Goal: Task Accomplishment & Management: Use online tool/utility

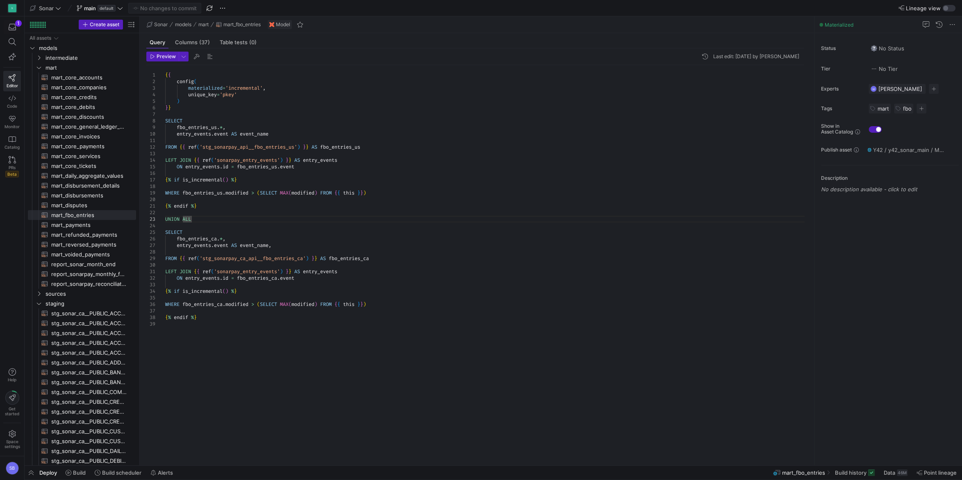
scroll to position [52, 85]
click at [98, 275] on span "report_sonarpay_monthly_fbo_entries​​​​​​​​​​" at bounding box center [88, 274] width 75 height 9
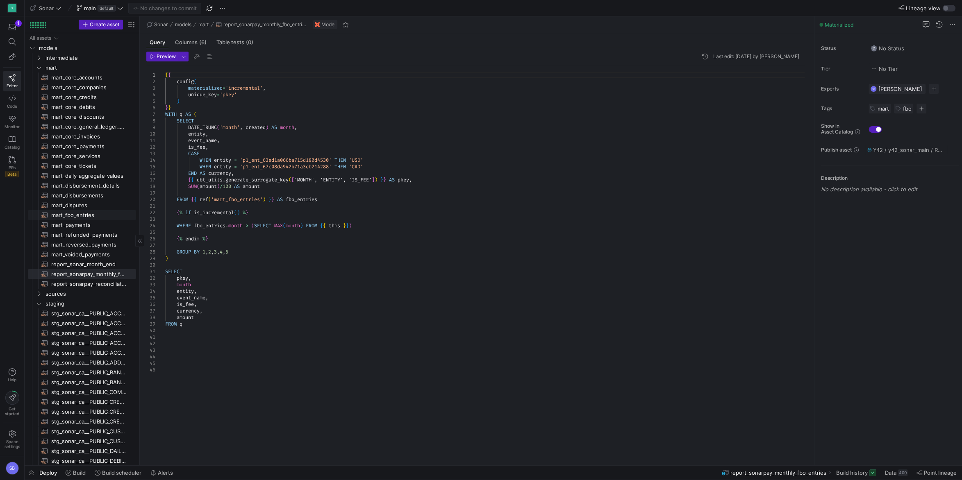
click at [87, 214] on span "mart_fbo_entries​​​​​​​​​​" at bounding box center [88, 215] width 75 height 9
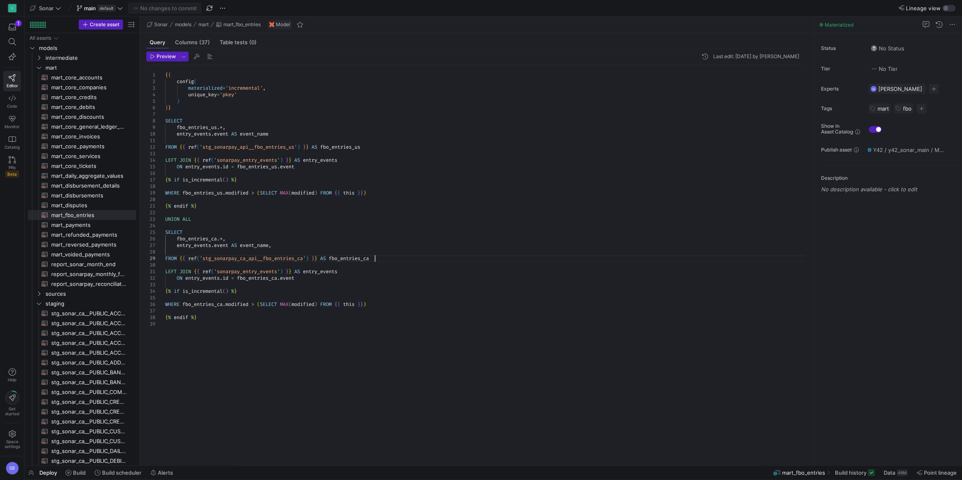
click at [641, 261] on div "{ { config ( materialized = 'incremental' , unique_key = 'pkey' ) } } SELECT fb…" at bounding box center [487, 260] width 645 height 391
click at [508, 215] on div "{ { config ( materialized = 'incremental' , unique_key = 'pkey' ) } } SELECT fb…" at bounding box center [487, 260] width 645 height 391
click at [34, 475] on span "button" at bounding box center [31, 473] width 13 height 14
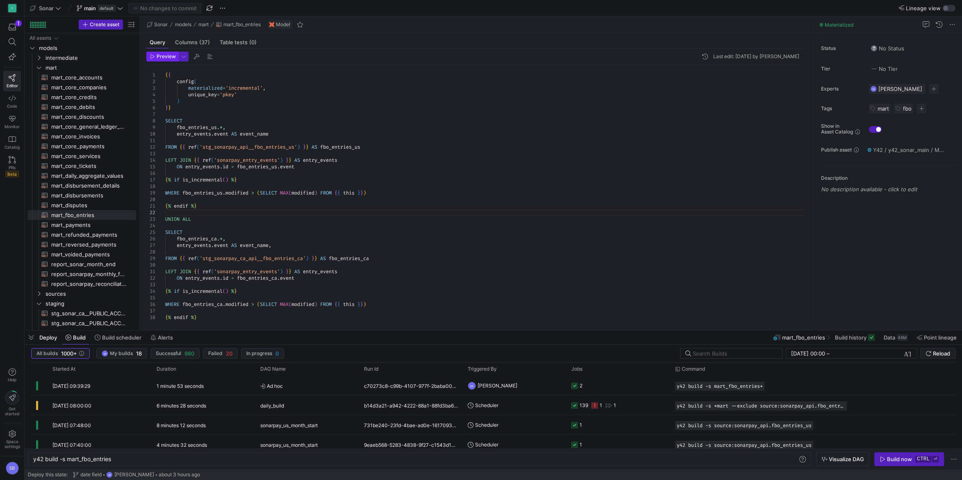
click at [160, 55] on span "Preview" at bounding box center [166, 57] width 19 height 6
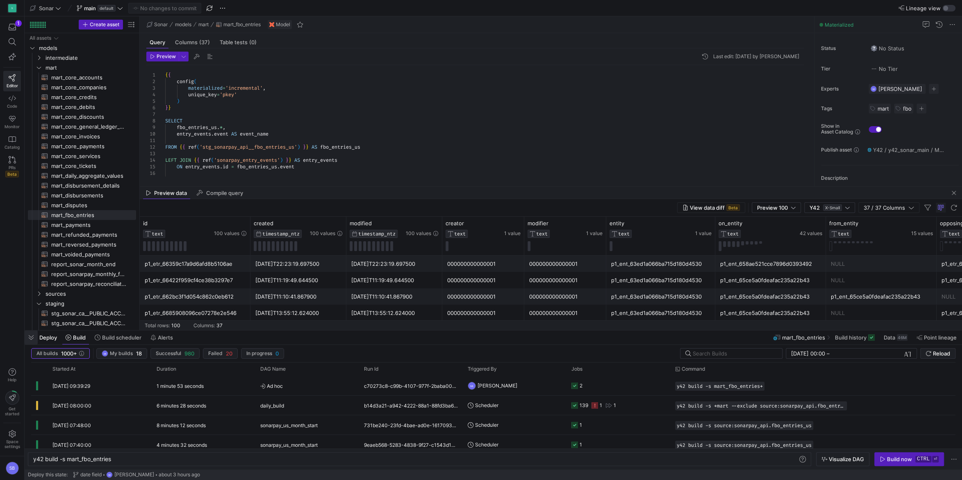
click at [31, 336] on span "button" at bounding box center [31, 338] width 13 height 14
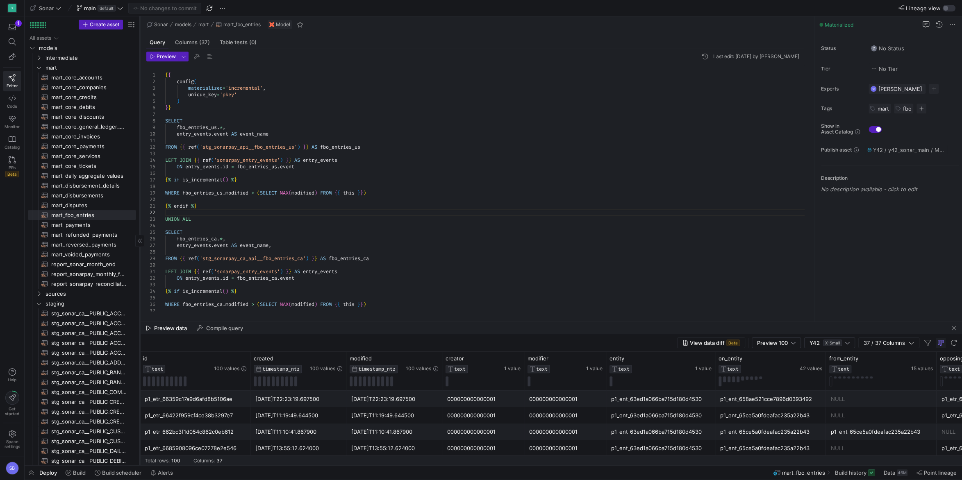
click at [138, 243] on icon at bounding box center [139, 241] width 5 height 5
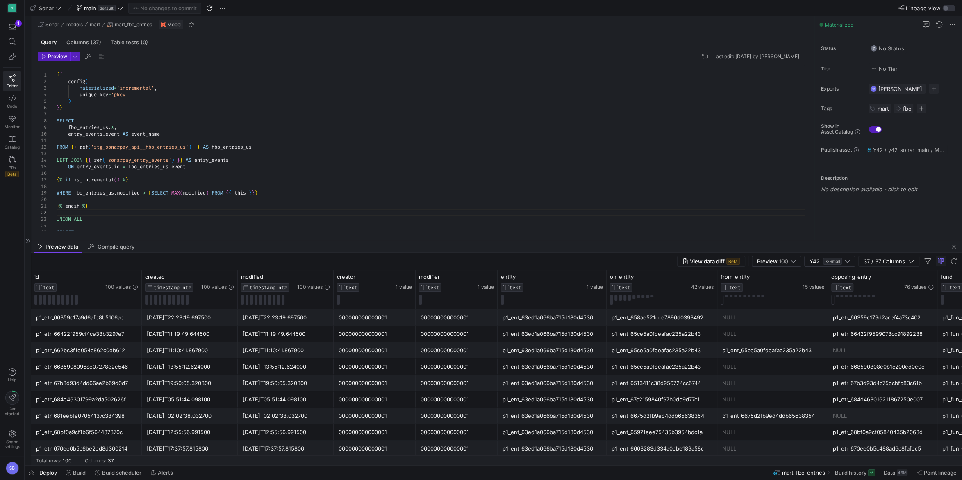
drag, startPoint x: 327, startPoint y: 322, endPoint x: 342, endPoint y: 240, distance: 82.9
click at [342, 240] on as-split "Sonar models mart mart_fbo_entries Model Query Columns (37) Table tests (0) Pre…" at bounding box center [496, 240] width 931 height 449
click at [647, 323] on div "p1_ent_658ae521cce7896d0393492" at bounding box center [661, 318] width 101 height 16
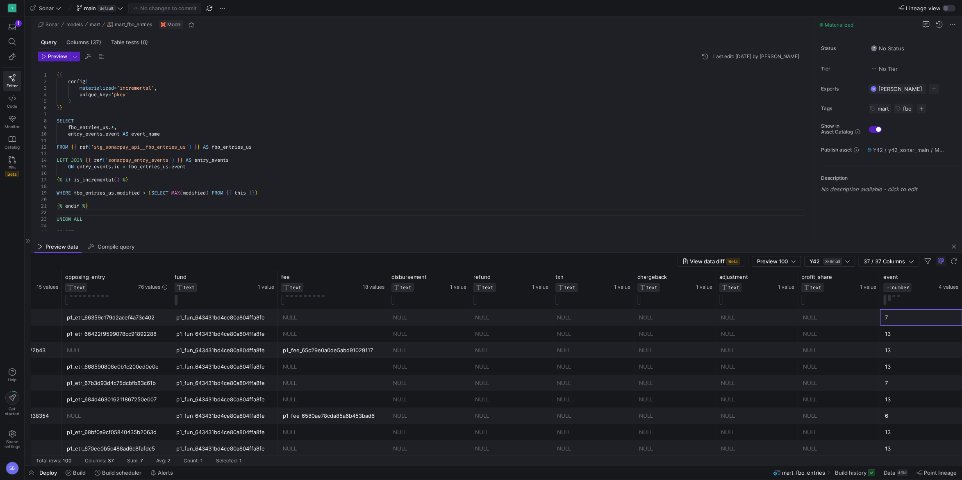
scroll to position [0, 848]
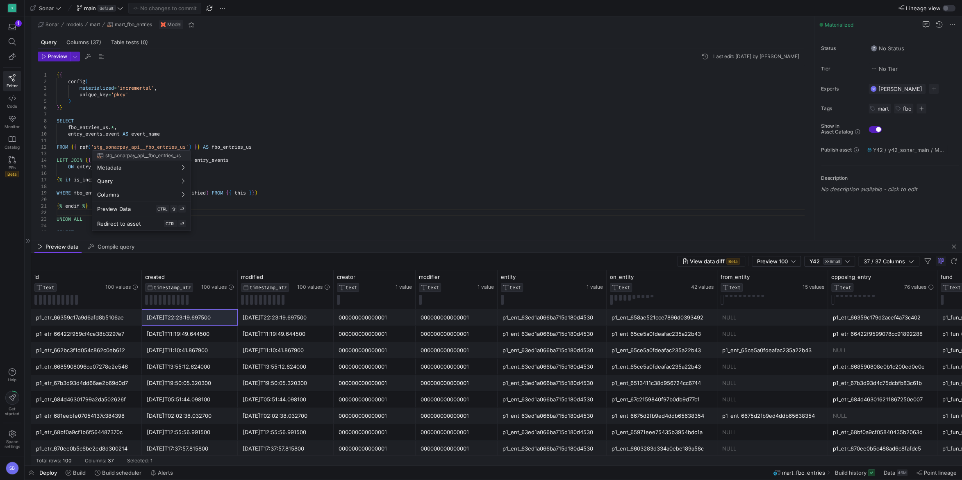
click at [326, 145] on div at bounding box center [481, 240] width 962 height 480
click at [75, 125] on div "{ { config ( materialized = 'incremental' , unique_key = 'pkey' ) } } SELECT fb…" at bounding box center [434, 196] width 754 height 262
click at [15, 76] on icon at bounding box center [12, 77] width 7 height 7
click at [29, 241] on icon at bounding box center [27, 241] width 5 height 5
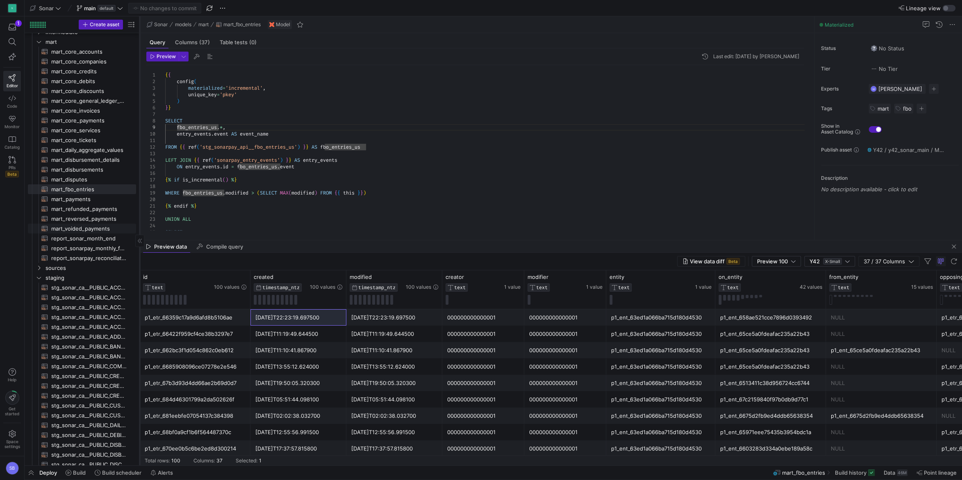
scroll to position [38, 0]
click at [90, 238] on span "report_sonarpay_monthly_fbo_entries​​​​​​​​​​" at bounding box center [88, 236] width 75 height 9
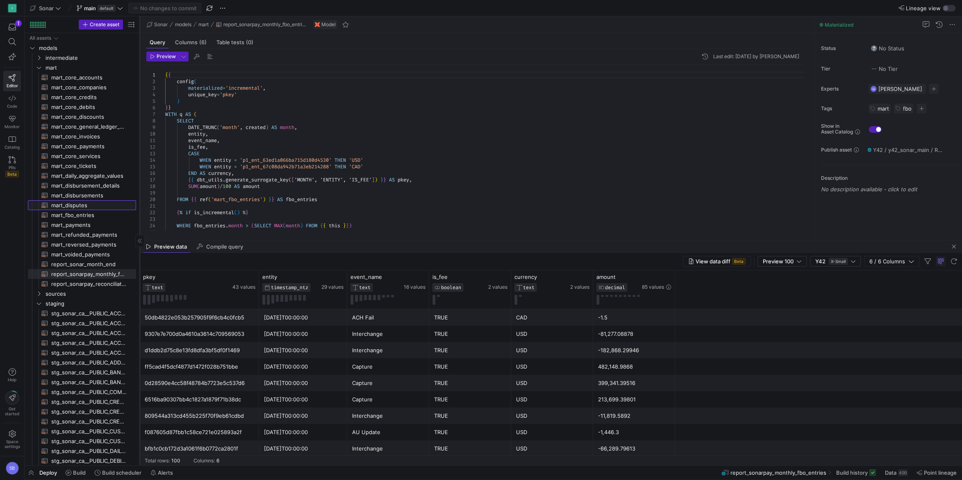
click at [86, 205] on span "mart_disputes​​​​​​​​​​" at bounding box center [88, 205] width 75 height 9
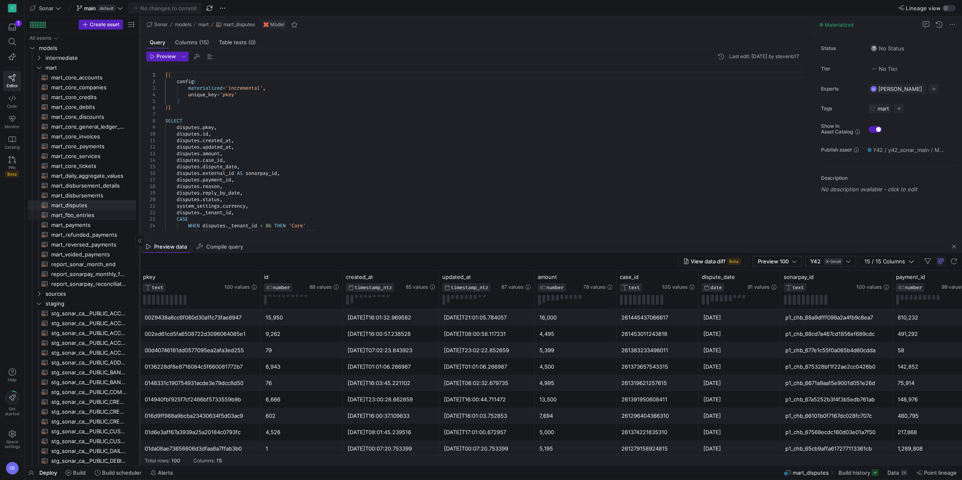
click at [93, 217] on span "mart_fbo_entries​​​​​​​​​​" at bounding box center [88, 215] width 75 height 9
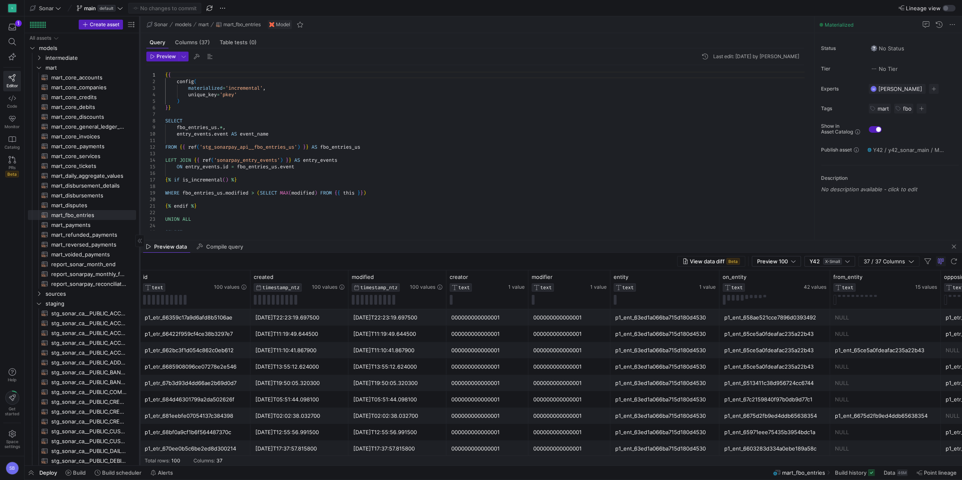
click at [279, 321] on div "2024-05-03T22:23:19.697500" at bounding box center [299, 318] width 88 height 16
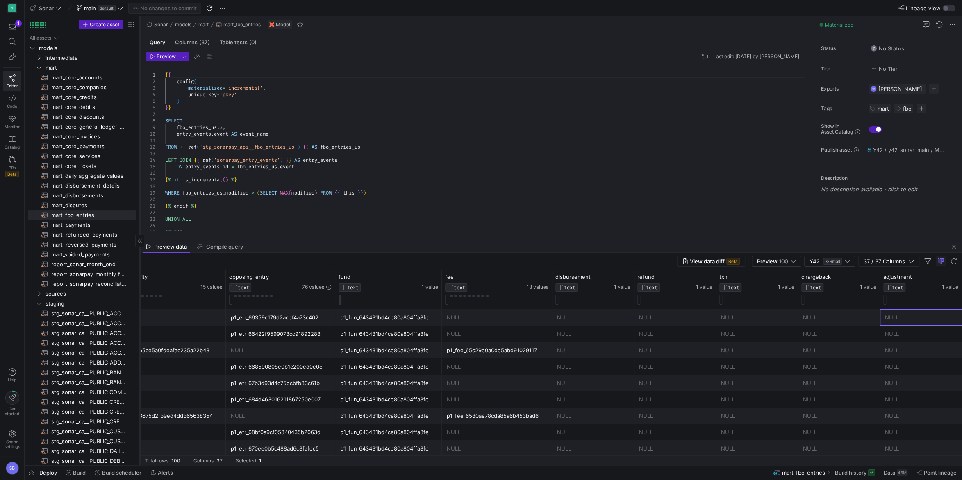
scroll to position [0, 797]
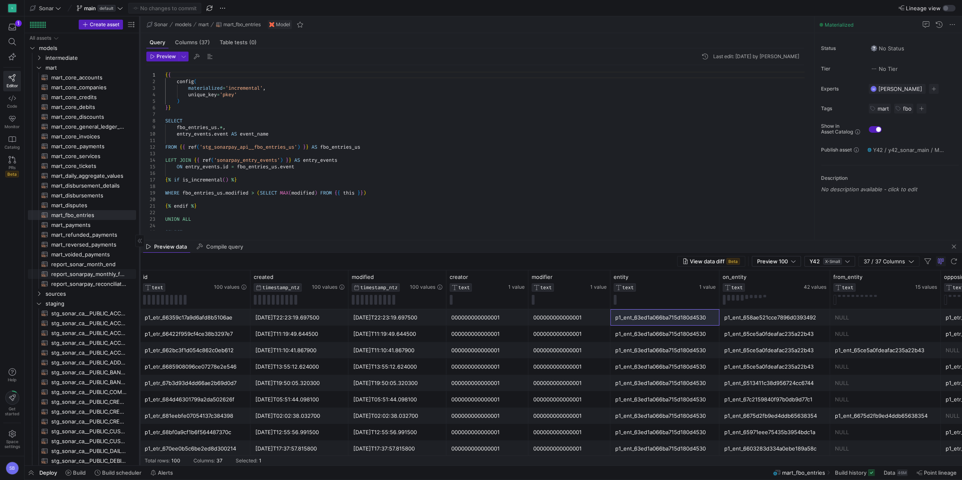
click at [88, 275] on span "report_sonarpay_monthly_fbo_entries​​​​​​​​​​" at bounding box center [88, 274] width 75 height 9
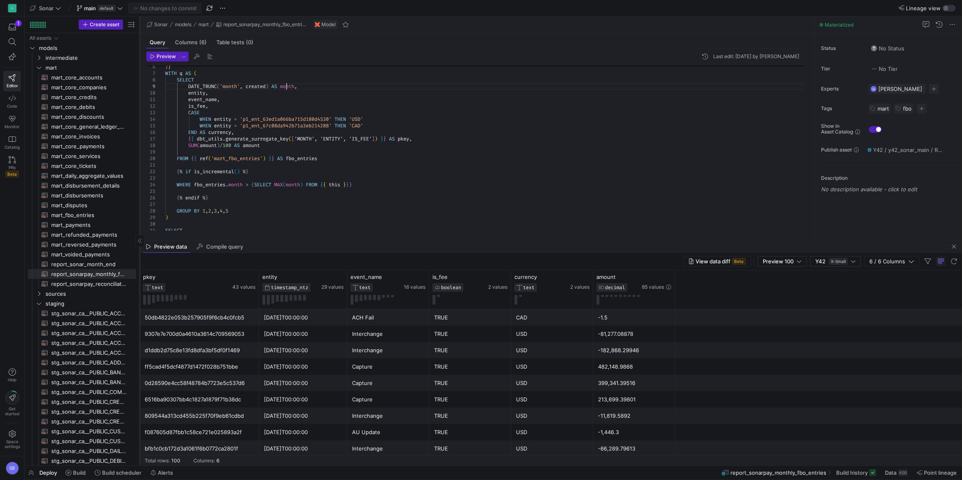
click at [286, 86] on div "SUM ( amount ) / 100 AS amount FROM { { ref ( 'mart_fbo_entries' ) } } AS fbo_e…" at bounding box center [487, 178] width 645 height 308
click at [329, 157] on div "SUM ( amount ) / 100 AS amount FROM { { ref ( 'mart_fbo_entries' ) } } AS fbo_e…" at bounding box center [487, 178] width 645 height 308
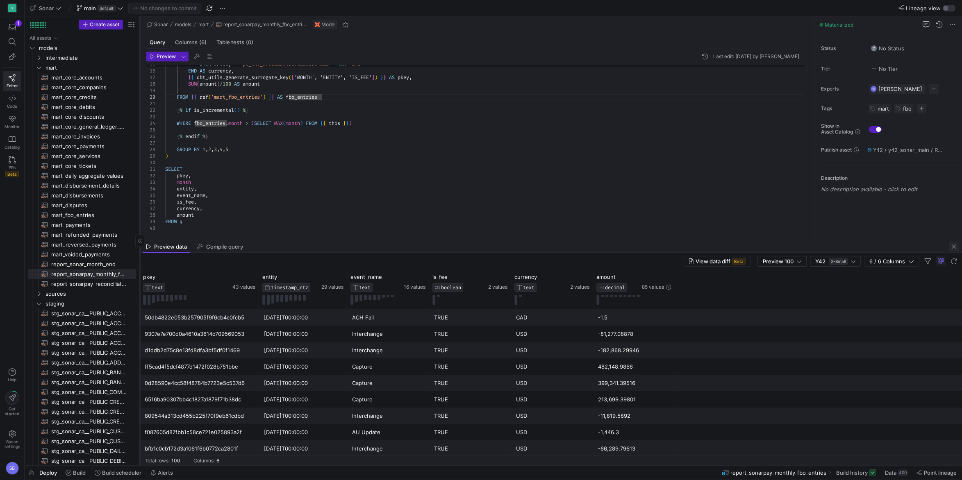
click at [957, 246] on span "button" at bounding box center [954, 247] width 10 height 10
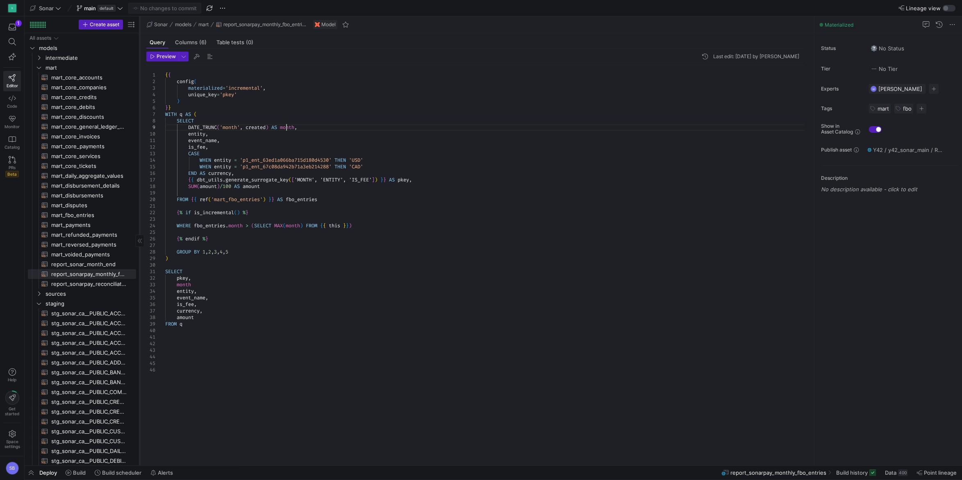
click at [286, 126] on div "SUM ( amount ) / 100 AS amount FROM { { ref ( 'mart_fbo_entries' ) } } AS fbo_e…" at bounding box center [487, 260] width 645 height 391
click at [187, 282] on div "SUM ( amount ) / 100 AS amount FROM { { ref ( 'mart_fbo_entries' ) } } AS fbo_e…" at bounding box center [487, 260] width 645 height 391
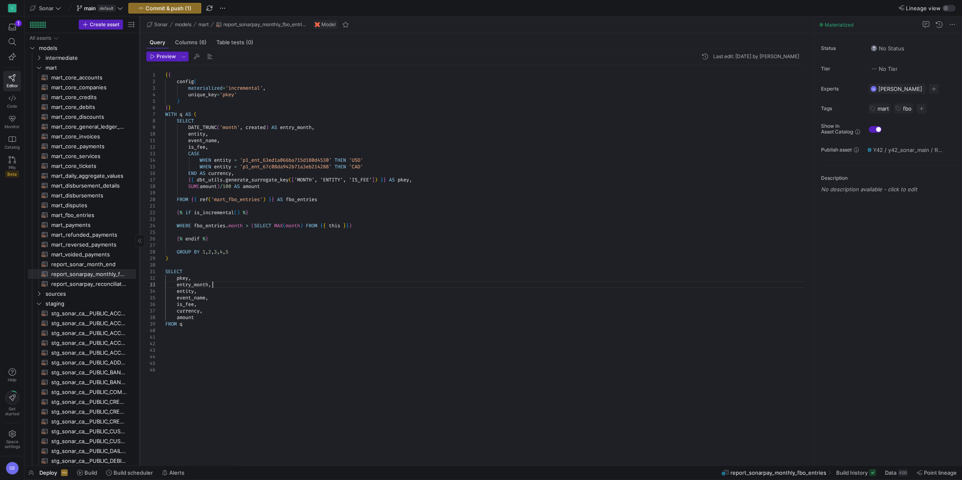
scroll to position [19, 47]
click at [37, 471] on span "button" at bounding box center [31, 473] width 13 height 14
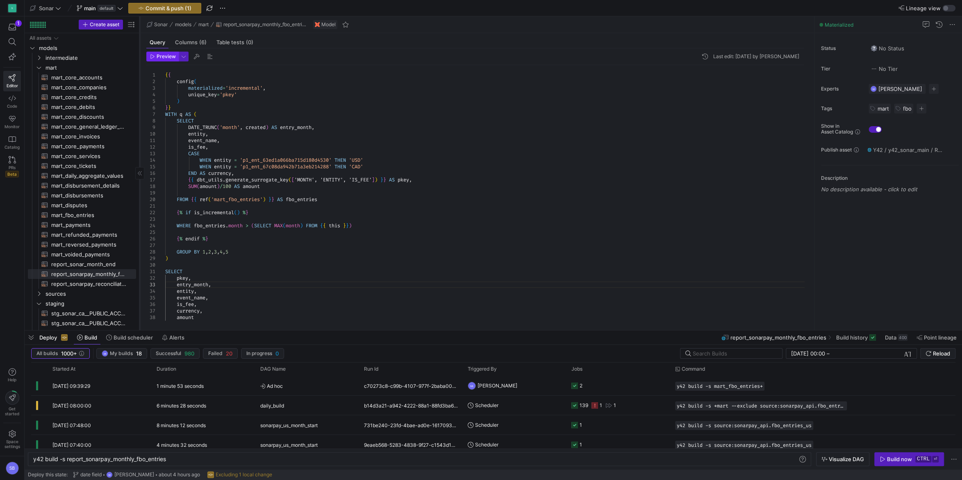
click at [163, 61] on span "button" at bounding box center [163, 56] width 32 height 9
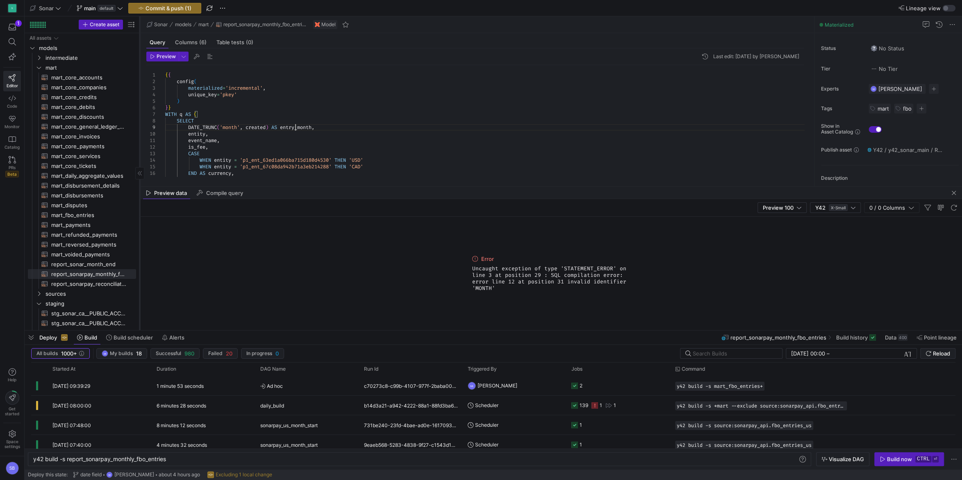
click at [295, 127] on div "WHEN entity = 'p1_ent_67c08da942b71a3eb214288' THEN 'CAD' END AS currency , { {…" at bounding box center [487, 219] width 645 height 308
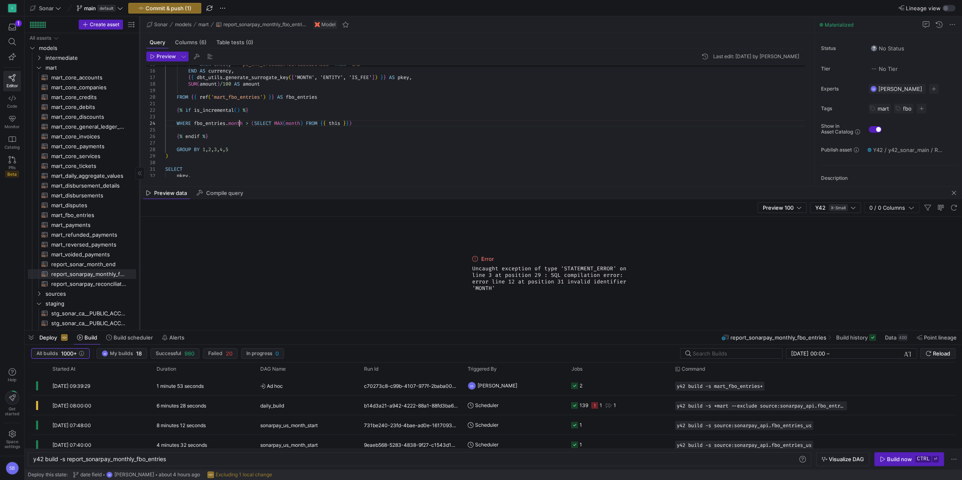
click at [239, 124] on div "WHEN entity = 'p1_ent_67c08da942b71a3eb214288' THEN 'CAD' END AS currency , { {…" at bounding box center [487, 117] width 645 height 308
click at [317, 124] on div "WHEN entity = 'p1_ent_67c08da942b71a3eb214288' THEN 'CAD' END AS currency , { {…" at bounding box center [487, 117] width 645 height 308
click at [161, 61] on button "Preview" at bounding box center [162, 57] width 32 height 10
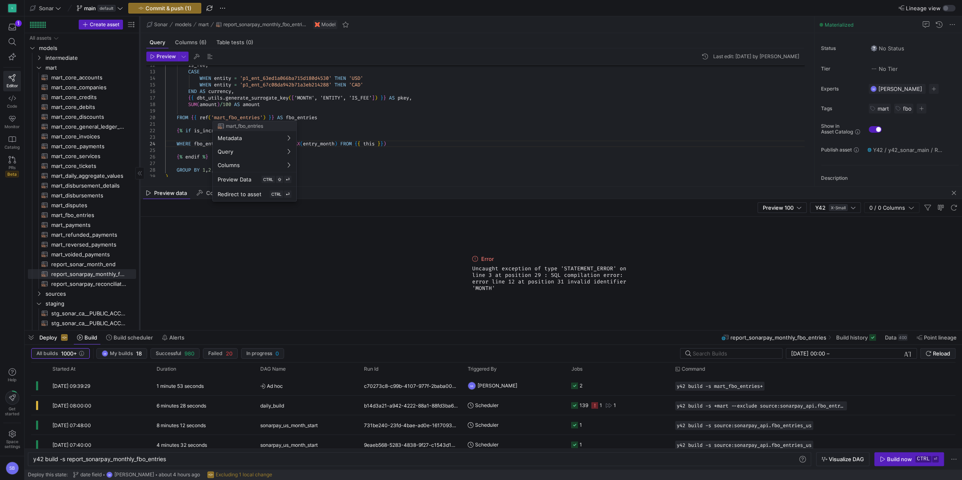
click at [393, 115] on div at bounding box center [481, 240] width 962 height 480
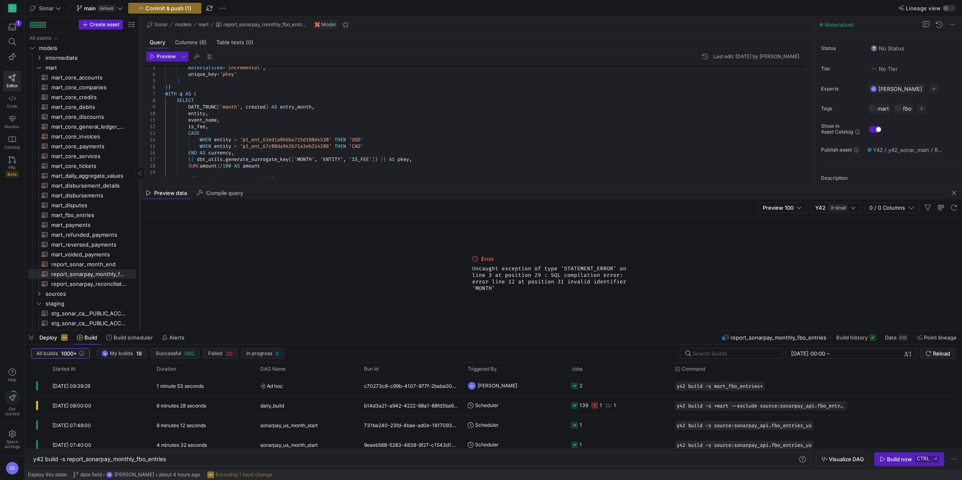
click at [309, 159] on div "WHEN entity = 'p1_ent_67c08da942b71a3eb214288' THEN 'CAD' END AS currency , { {…" at bounding box center [487, 199] width 645 height 308
click at [165, 55] on span "Preview" at bounding box center [166, 57] width 19 height 6
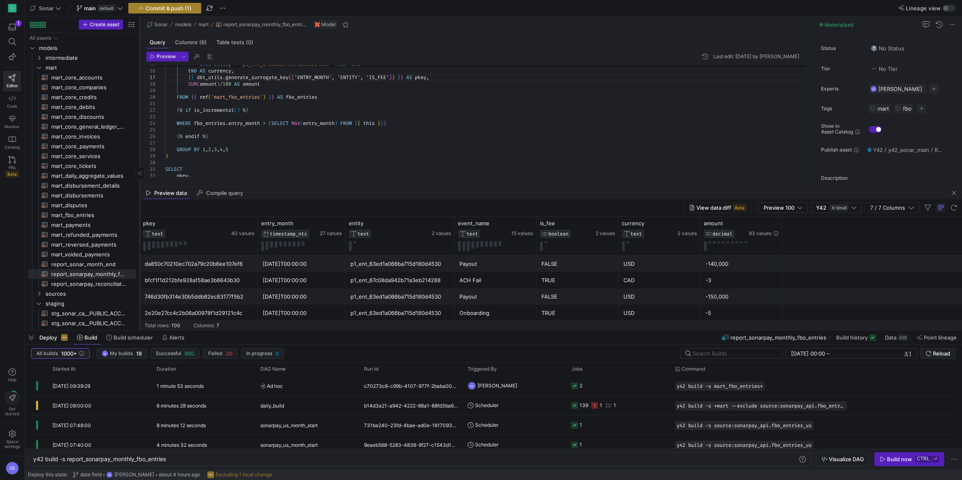
click at [169, 10] on span "Commit & push (1)" at bounding box center [168, 8] width 46 height 7
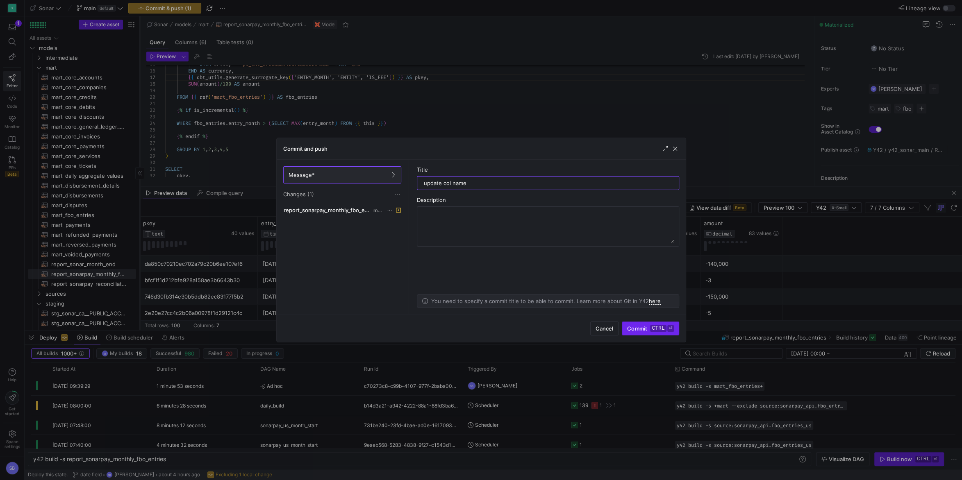
type input "update col name"
click at [651, 332] on y42-keyboard-shortcut "ctrl ⏎" at bounding box center [661, 328] width 23 height 7
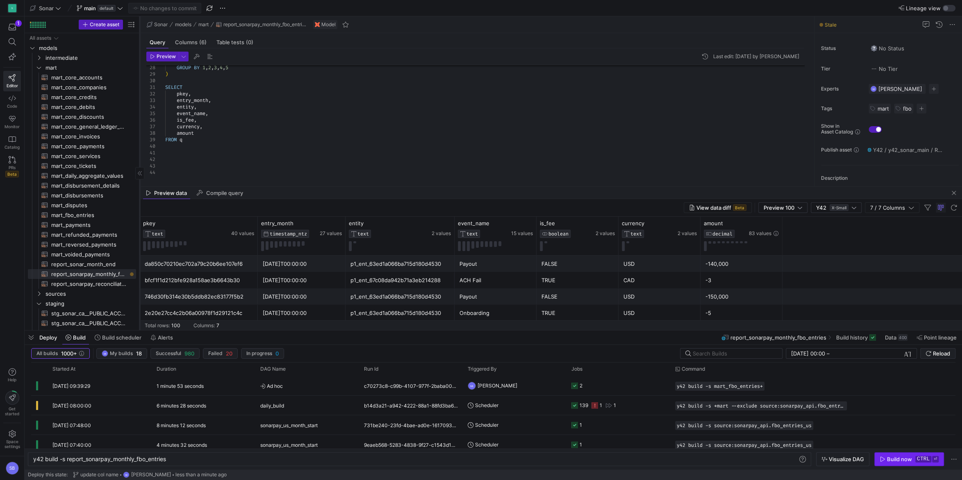
click at [909, 464] on span "button" at bounding box center [909, 459] width 69 height 13
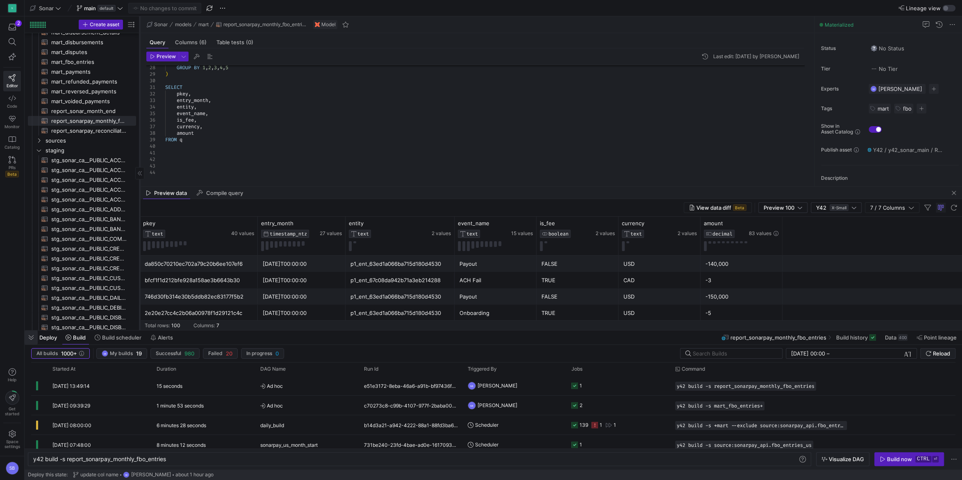
click at [33, 336] on span "button" at bounding box center [31, 338] width 13 height 14
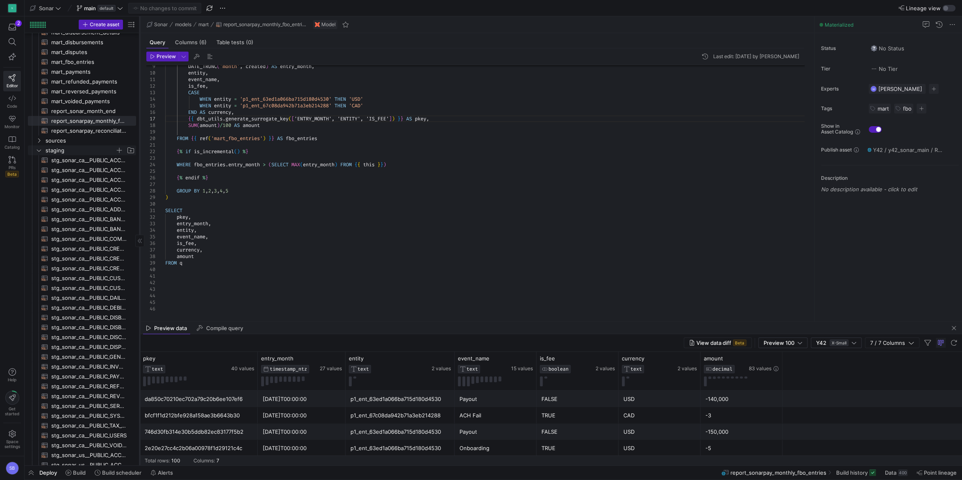
click at [39, 150] on icon "Press SPACE to select this row." at bounding box center [39, 150] width 6 height 5
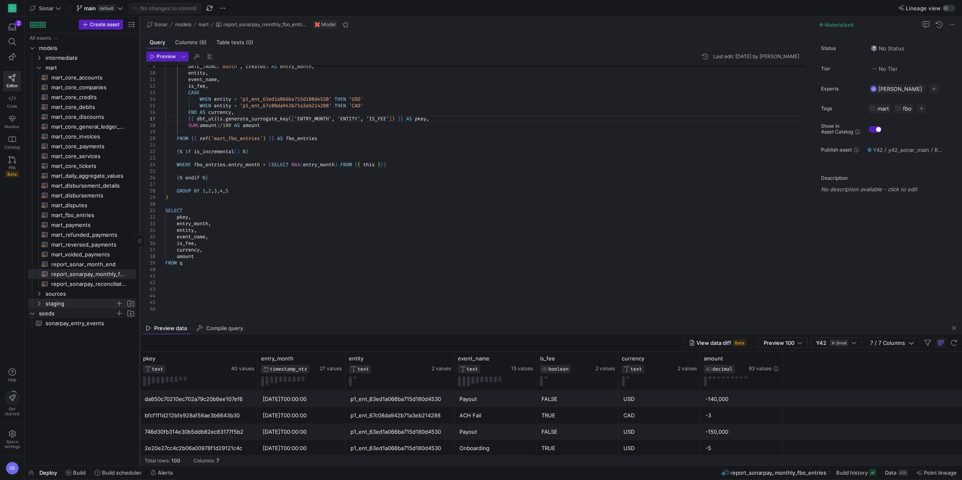
click at [32, 314] on icon "Press SPACE to select this row." at bounding box center [33, 313] width 6 height 5
click at [124, 7] on span at bounding box center [100, 8] width 50 height 10
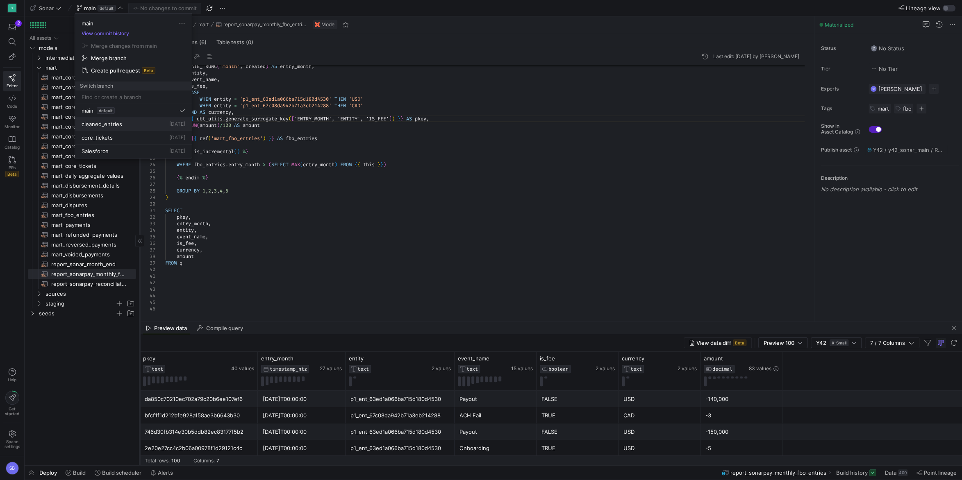
click at [169, 123] on span "[DATE]" at bounding box center [177, 124] width 16 height 6
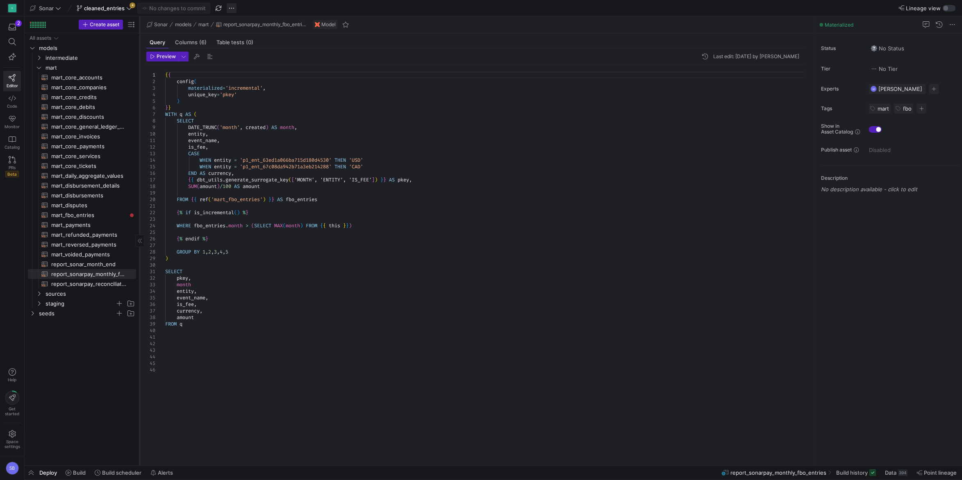
click at [235, 9] on span "button" at bounding box center [232, 8] width 10 height 10
click at [264, 123] on span "Delete branch" at bounding box center [257, 126] width 36 height 7
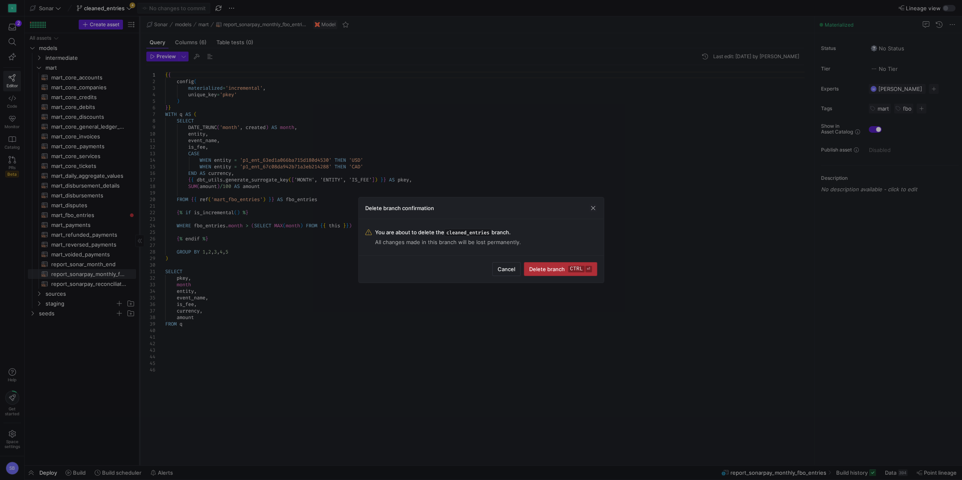
click at [563, 268] on span "Delete branch ctrl ⏎" at bounding box center [560, 269] width 62 height 7
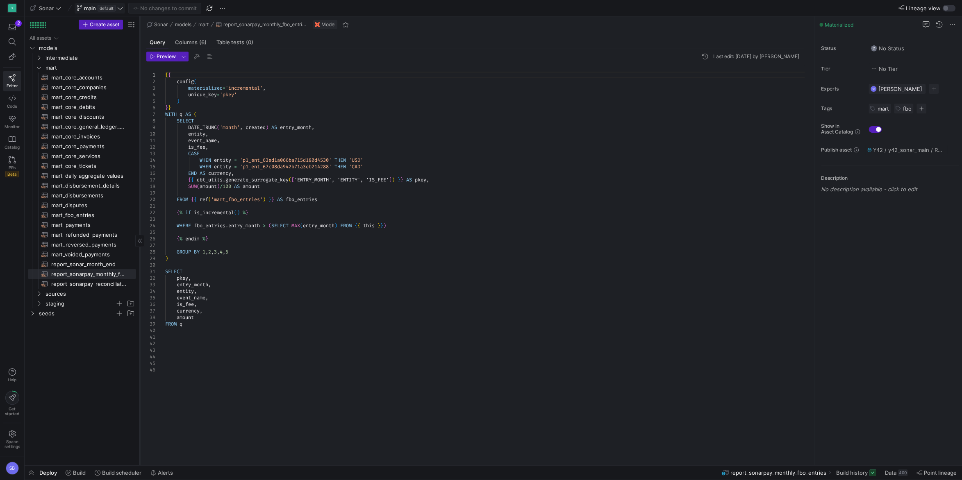
click at [119, 7] on icon at bounding box center [120, 8] width 6 height 6
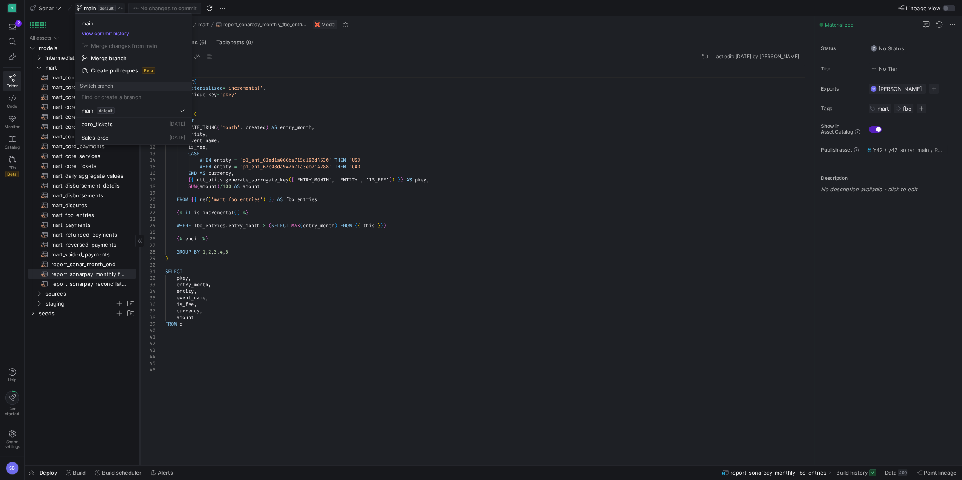
click at [494, 171] on div at bounding box center [481, 240] width 962 height 480
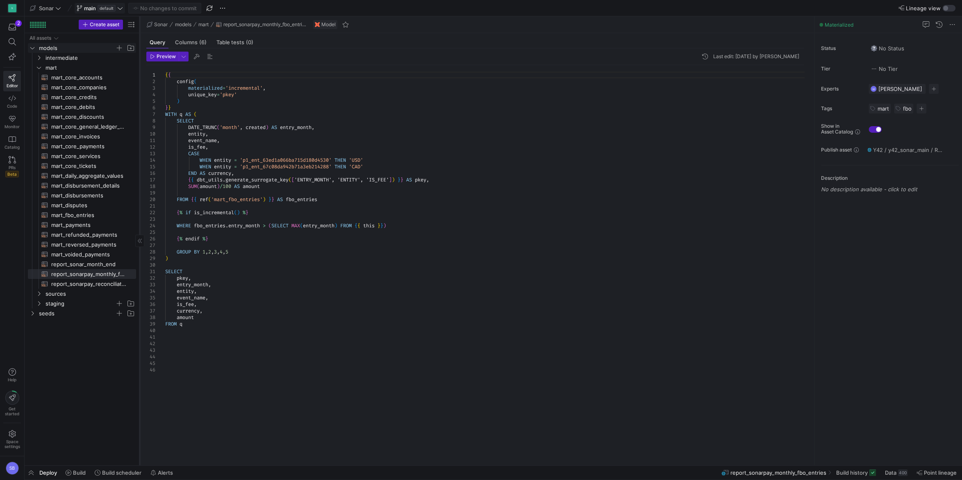
click at [30, 49] on icon "Press SPACE to select this row." at bounding box center [33, 47] width 6 height 5
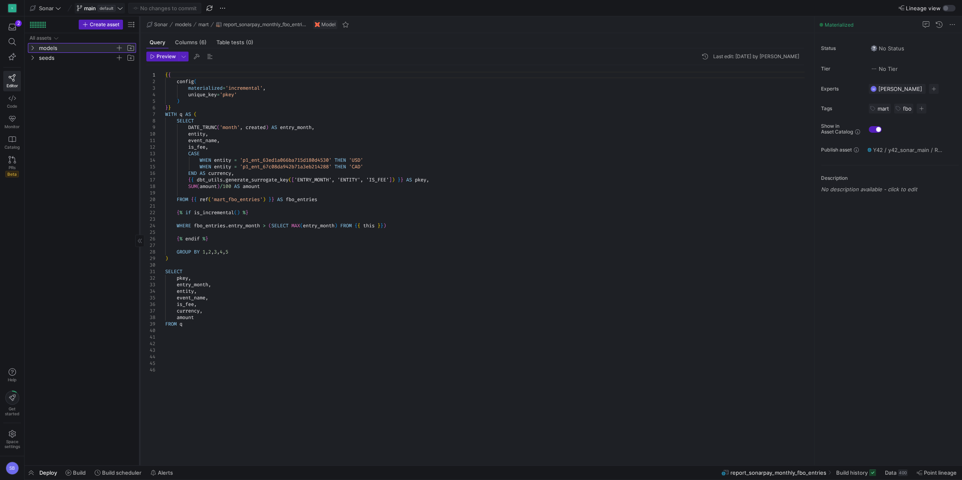
click at [32, 48] on icon at bounding box center [33, 47] width 6 height 5
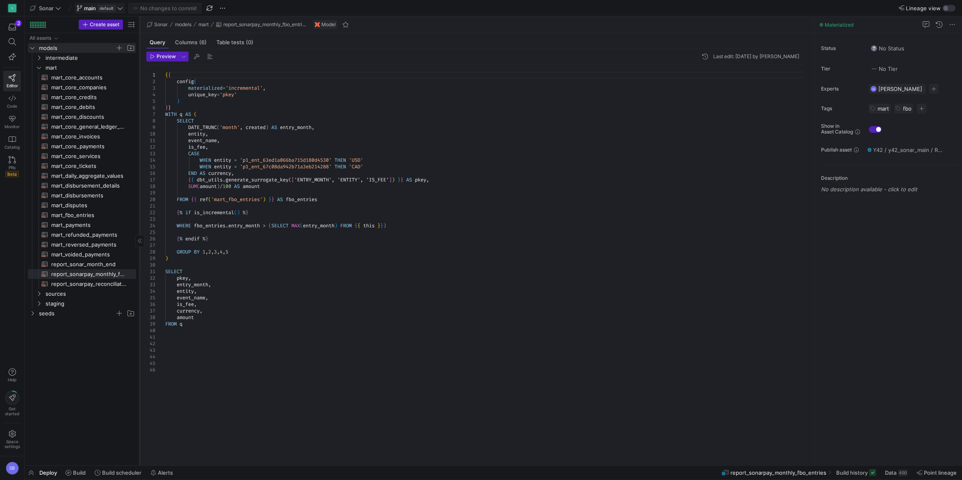
click at [120, 7] on icon at bounding box center [120, 8] width 6 height 6
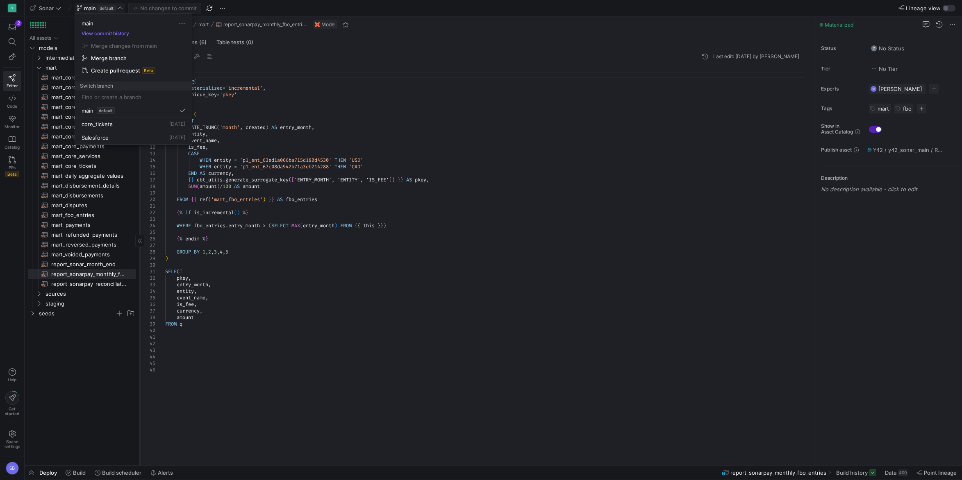
click at [38, 293] on div at bounding box center [481, 240] width 962 height 480
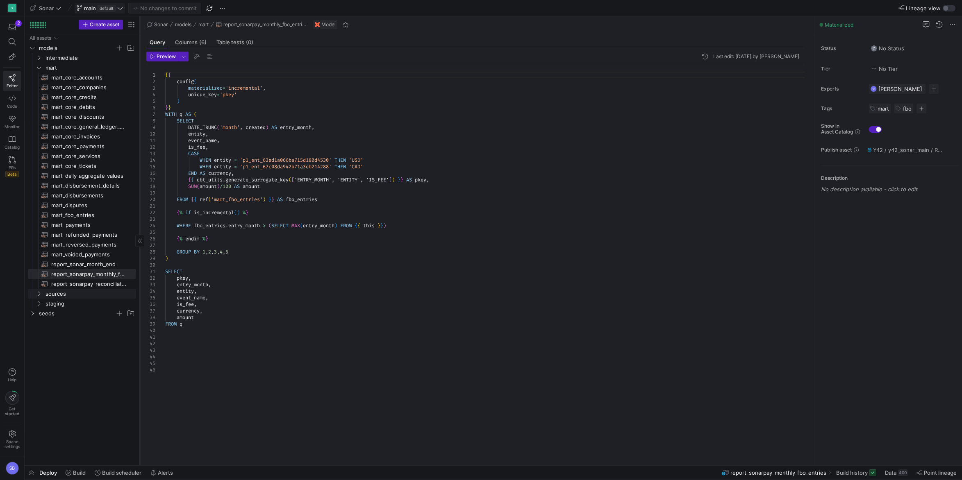
click at [38, 293] on icon "Press SPACE to select this row." at bounding box center [39, 293] width 6 height 5
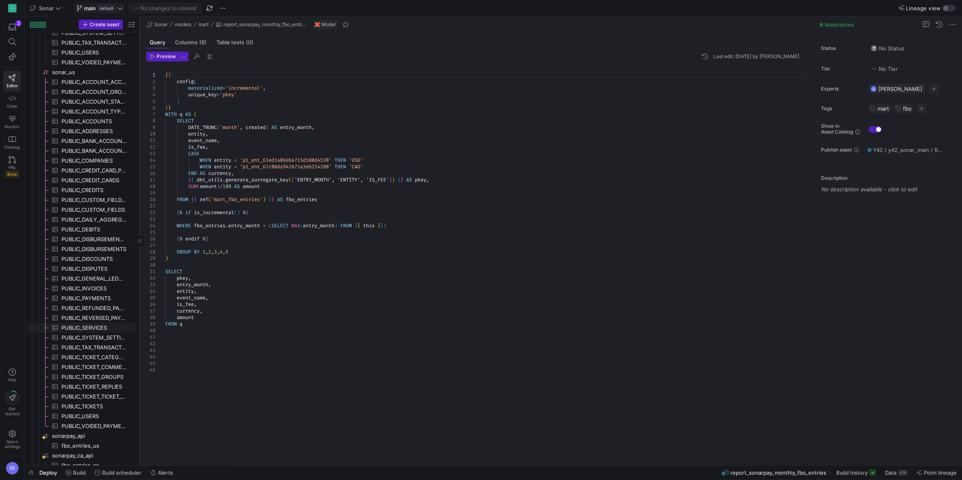
scroll to position [561, 0]
click at [83, 409] on span "sonarpay_api​​​​​​​​" at bounding box center [93, 408] width 83 height 9
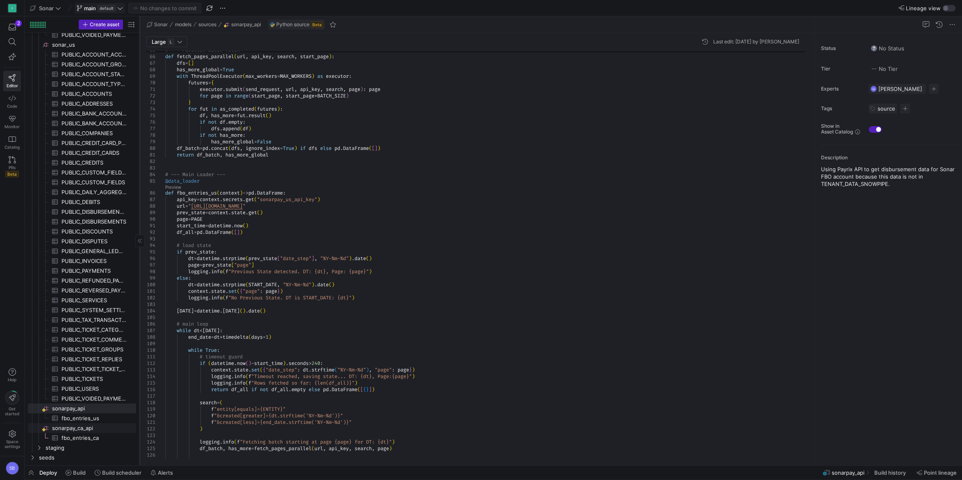
click at [81, 429] on span "sonarpay_ca_api​​​​​​​​" at bounding box center [93, 428] width 83 height 9
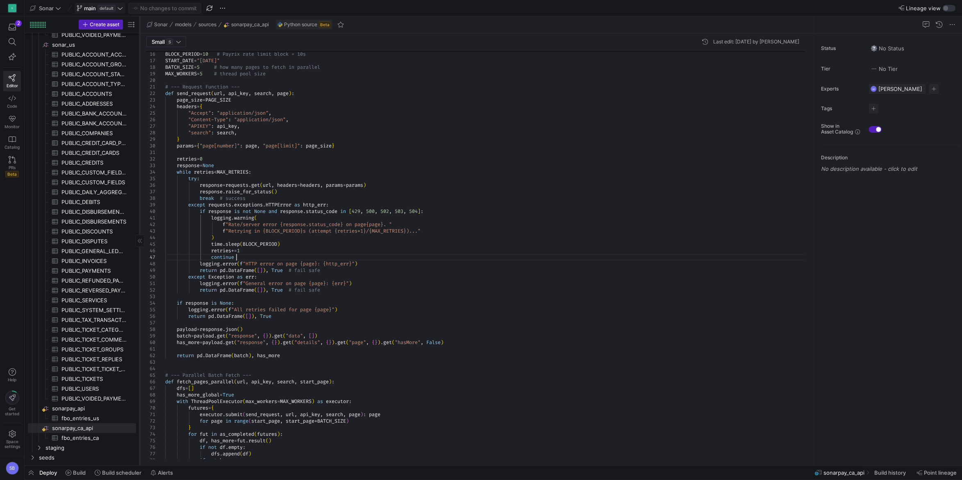
click at [384, 255] on div "if not has_more : df , has_more = fut . result ( ) if not df . empty : dfs . ap…" at bounding box center [487, 407] width 645 height 923
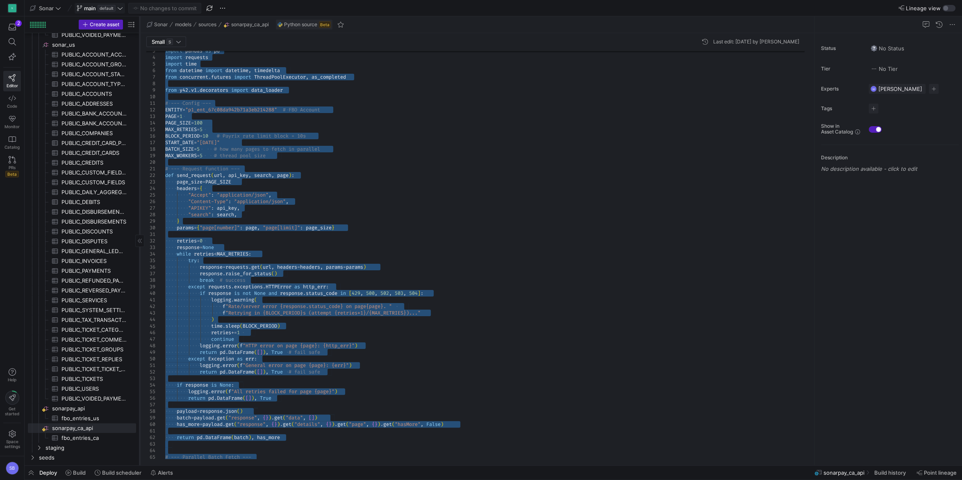
click at [122, 7] on icon at bounding box center [120, 8] width 5 height 2
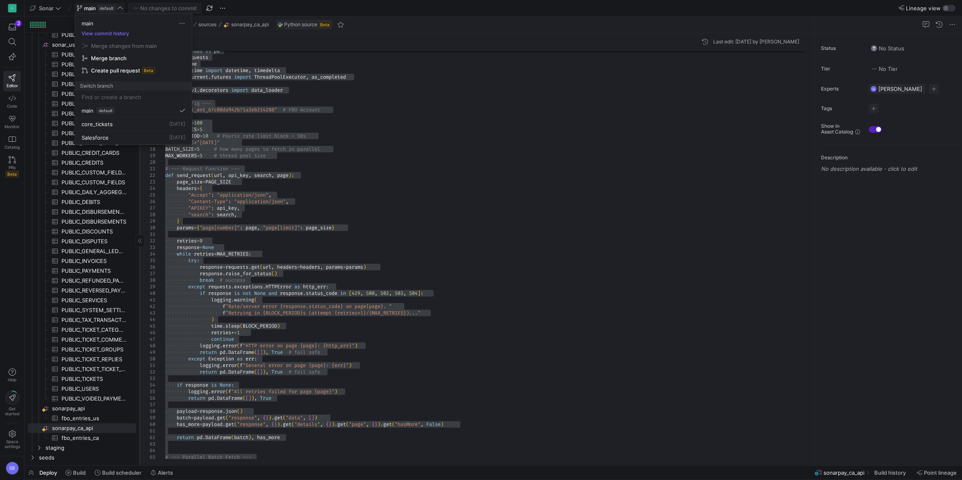
click at [120, 98] on input at bounding box center [134, 97] width 104 height 7
type input "ca_txn"
click at [112, 120] on span "Create branch ca_txn from 'main'" at bounding box center [133, 118] width 107 height 23
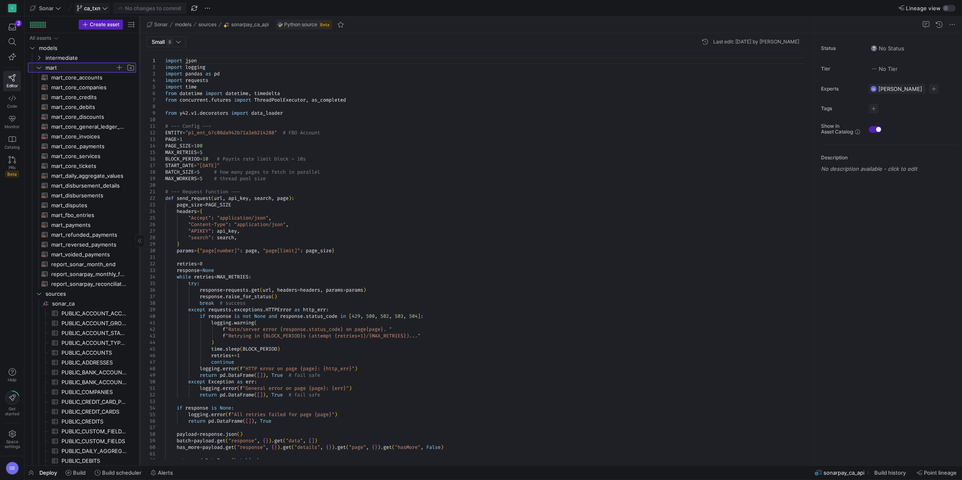
click at [37, 66] on icon "Press SPACE to select this row." at bounding box center [39, 67] width 6 height 5
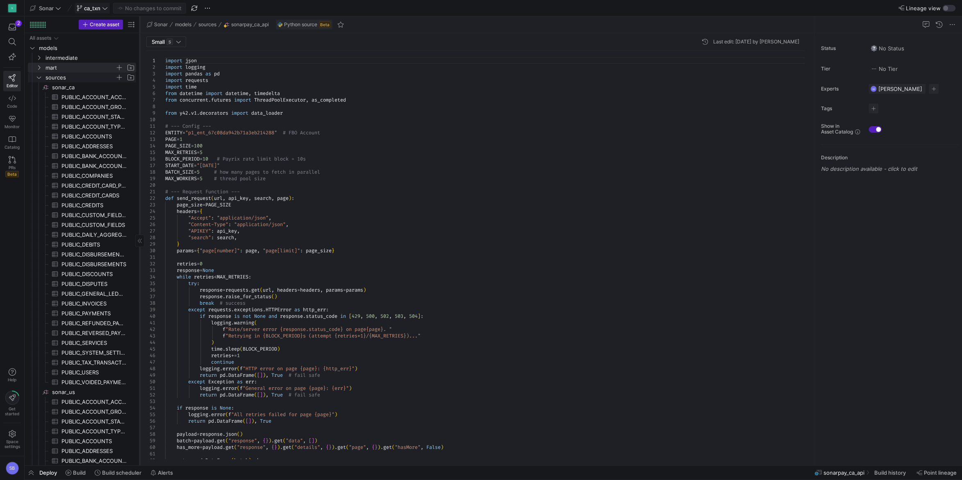
click at [39, 75] on y42-icon "Press SPACE to select this row." at bounding box center [39, 77] width 7 height 7
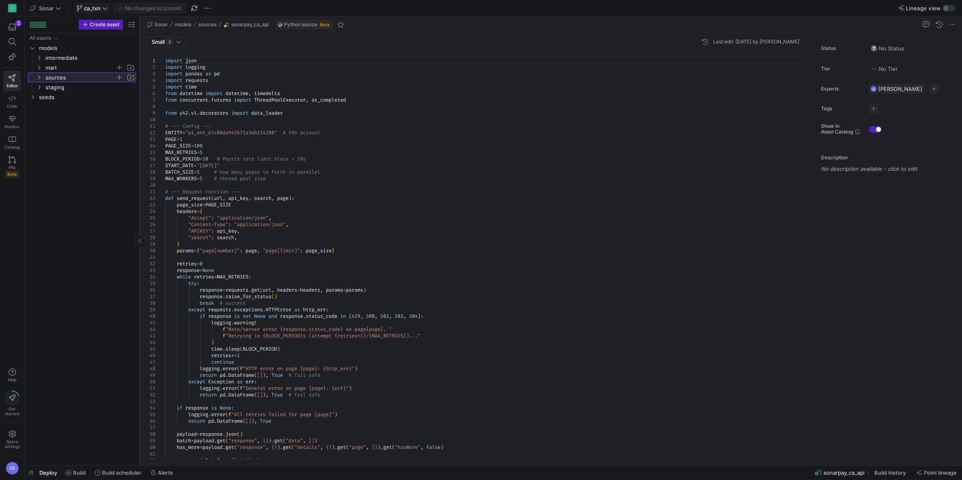
click at [119, 76] on span "button" at bounding box center [119, 77] width 8 height 8
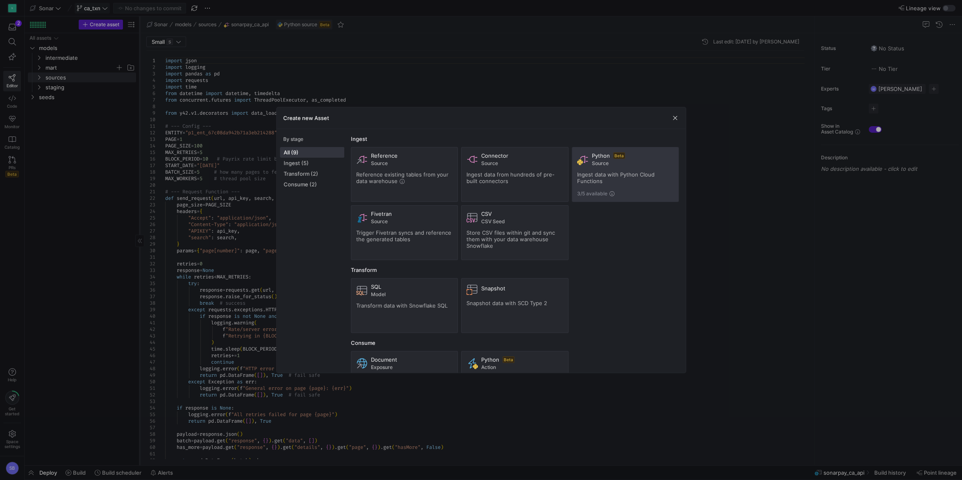
click at [634, 177] on span "Ingest data with Python Cloud Functions" at bounding box center [615, 177] width 77 height 13
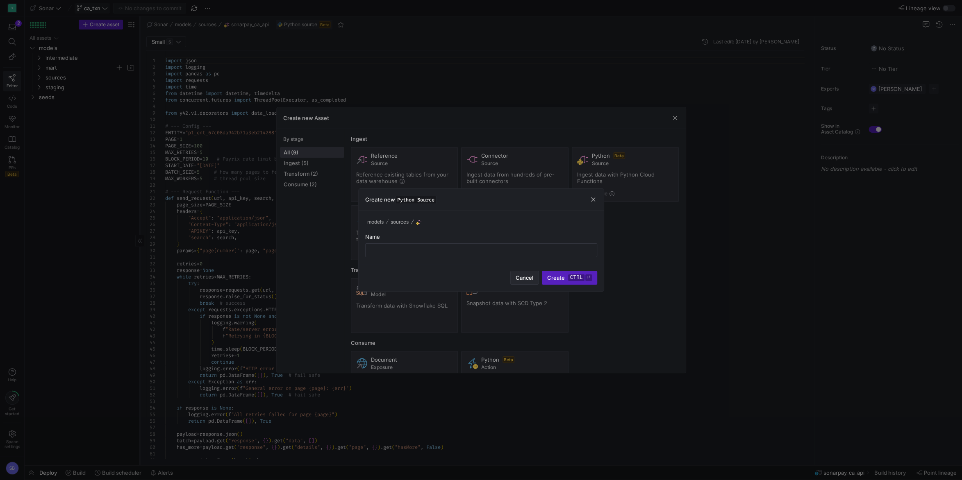
click at [531, 276] on span "Cancel" at bounding box center [525, 278] width 18 height 7
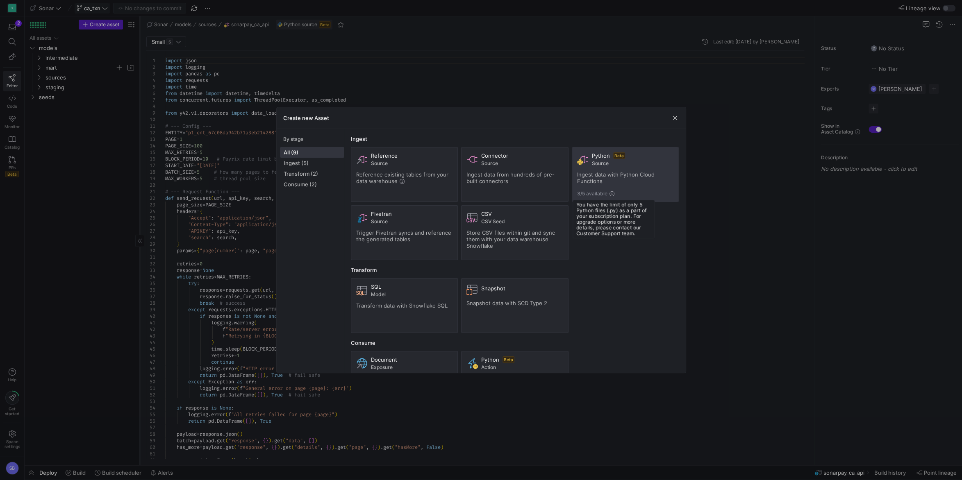
click at [611, 177] on span "Ingest data with Python Cloud Functions" at bounding box center [615, 177] width 77 height 13
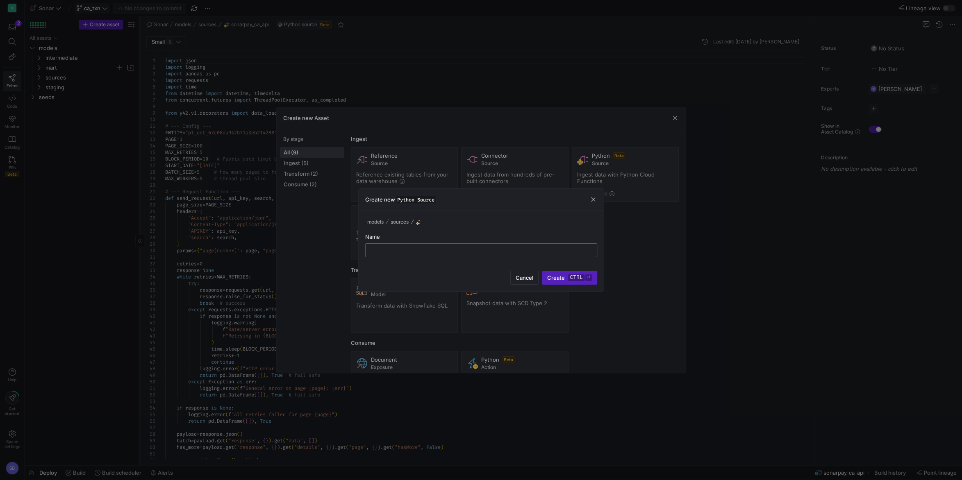
click at [398, 245] on div at bounding box center [481, 250] width 218 height 13
click at [395, 246] on div at bounding box center [481, 250] width 218 height 13
click at [395, 249] on input "text" at bounding box center [481, 250] width 218 height 7
type input "sonarpay_ca_txns"
click at [568, 273] on span "submit" at bounding box center [569, 277] width 54 height 13
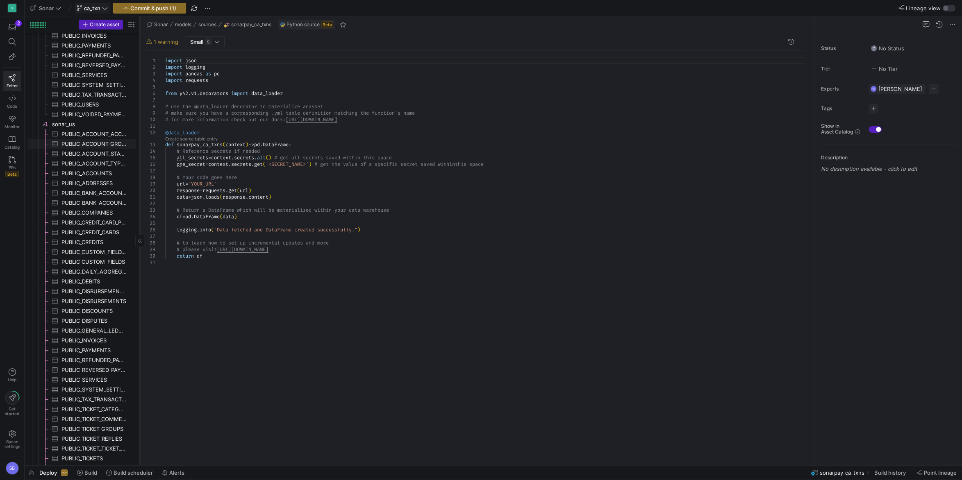
scroll to position [354, 0]
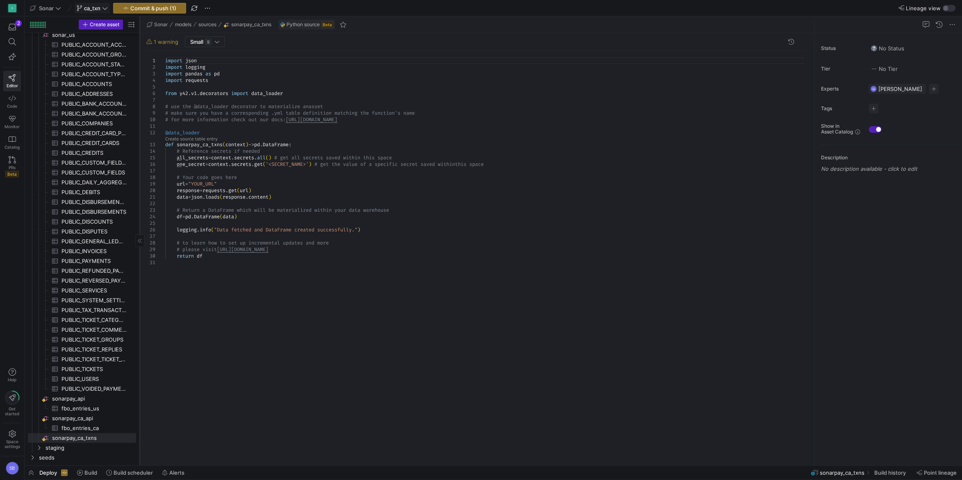
click at [228, 261] on div "import json import logging import pandas as pd import requests from y42 . v1 . …" at bounding box center [487, 255] width 645 height 409
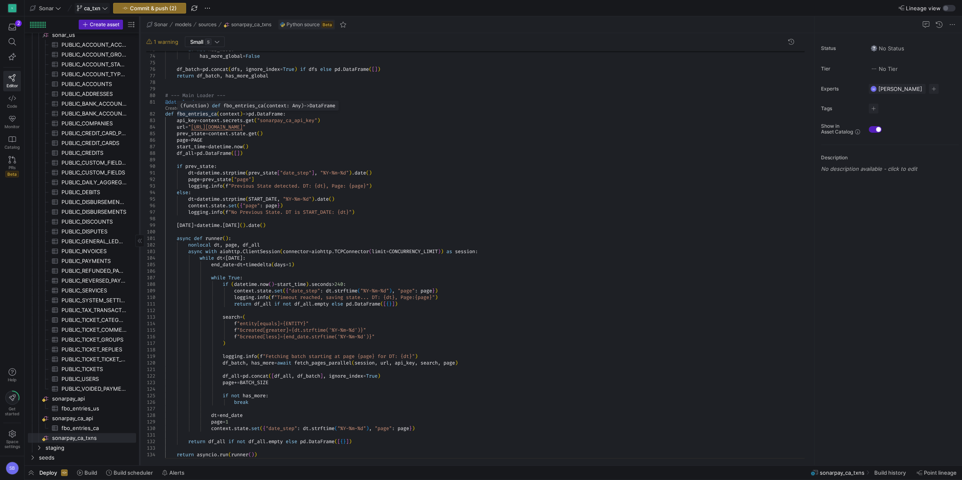
click at [208, 114] on div "if not has_more : has_more_global = False df_batch = pd . concat ( dfs , ignore…" at bounding box center [487, 16] width 645 height 897
click at [304, 127] on div "if not has_more : has_more_global = False df_batch = pd . concat ( dfs , ignore…" at bounding box center [487, 16] width 645 height 897
click at [322, 130] on div "if not has_more : has_more_global = False df_batch = pd . concat ( dfs , ignore…" at bounding box center [487, 16] width 645 height 897
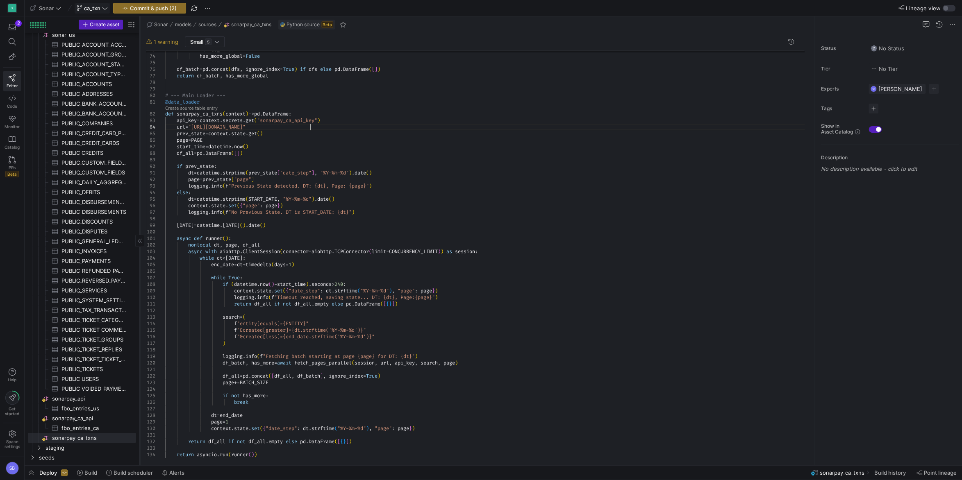
click at [293, 129] on div "if not has_more : has_more_global = False df_batch = pd . concat ( dfs , ignore…" at bounding box center [487, 16] width 645 height 897
click at [393, 123] on div "if not has_more : has_more_global = False df_batch = pd . concat ( dfs , ignore…" at bounding box center [487, 16] width 645 height 897
click at [922, 461] on div "Status No Status Tier No Tier Experts SB Steven Boseovski 1 expert Tags No tags…" at bounding box center [888, 249] width 148 height 432
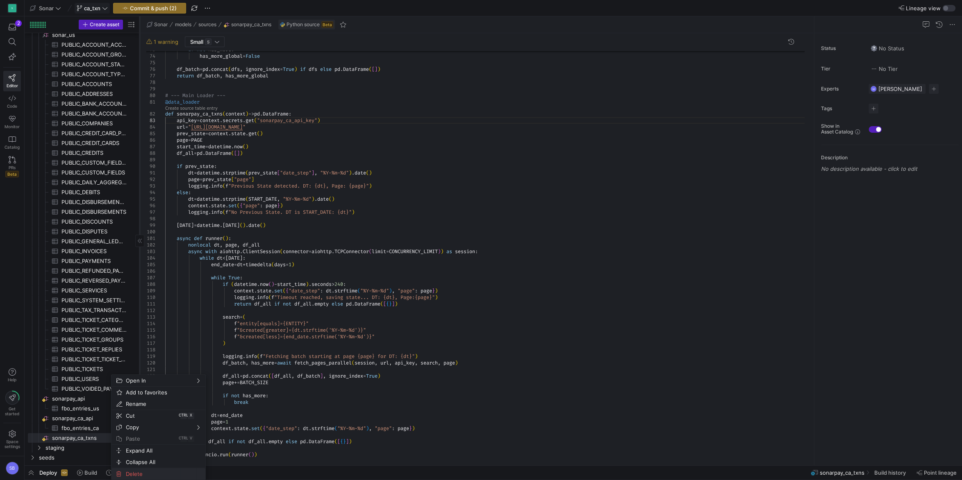
click at [149, 471] on span "Delete" at bounding box center [152, 473] width 58 height 11
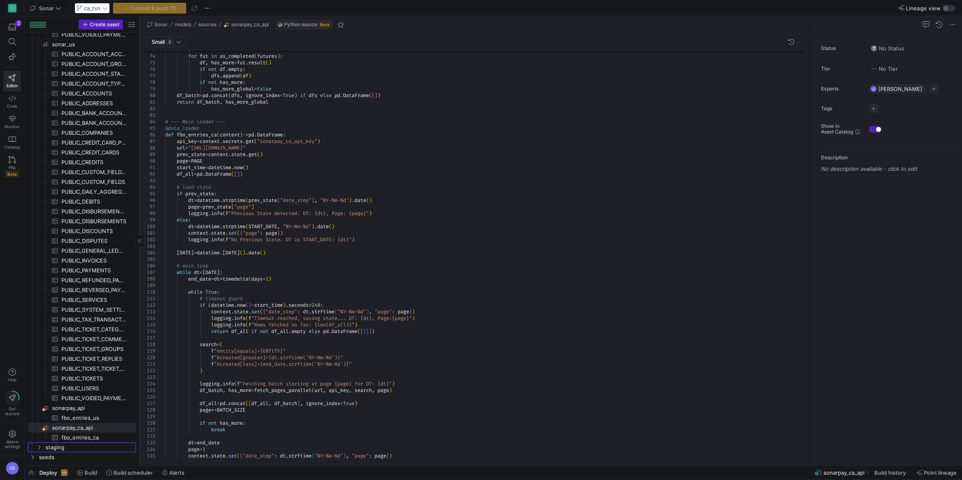
scroll to position [344, 0]
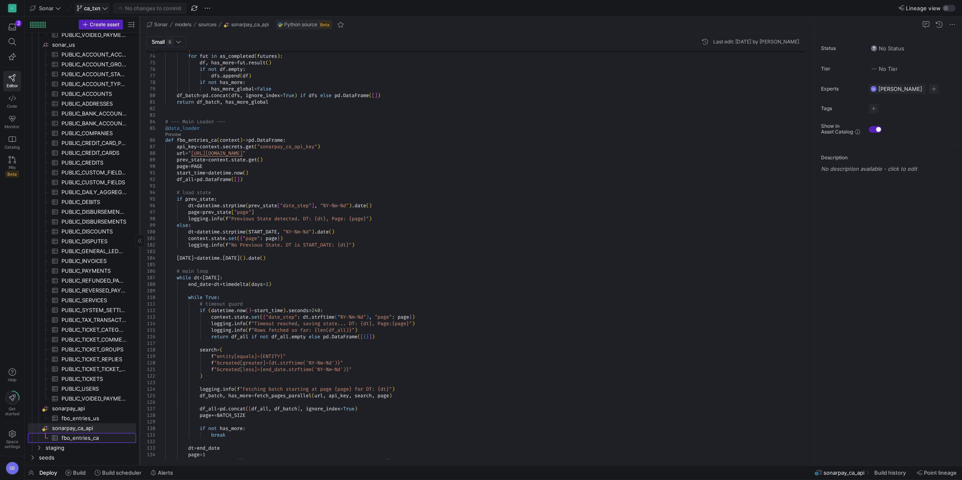
click at [95, 434] on span "fbo_entries_ca​​​​​​​​​" at bounding box center [93, 438] width 65 height 9
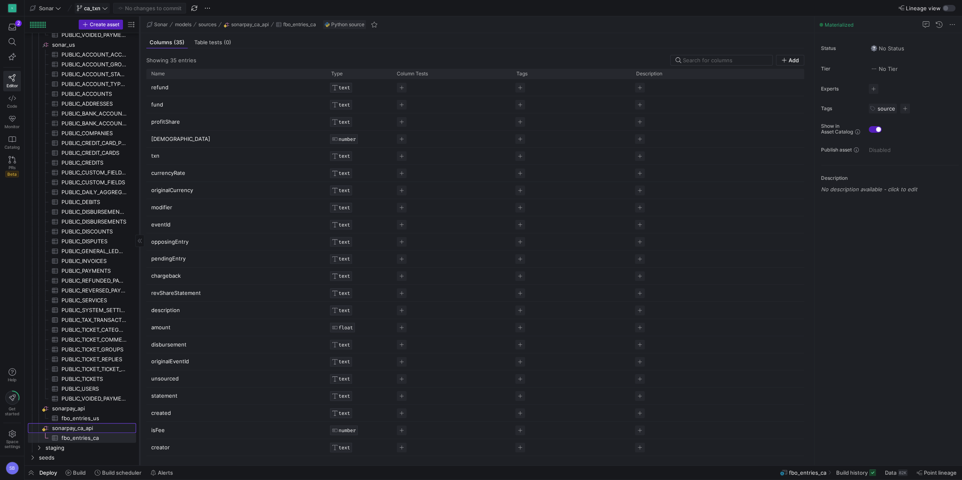
click at [94, 429] on span "sonarpay_ca_api​​​​​​​​" at bounding box center [93, 428] width 83 height 9
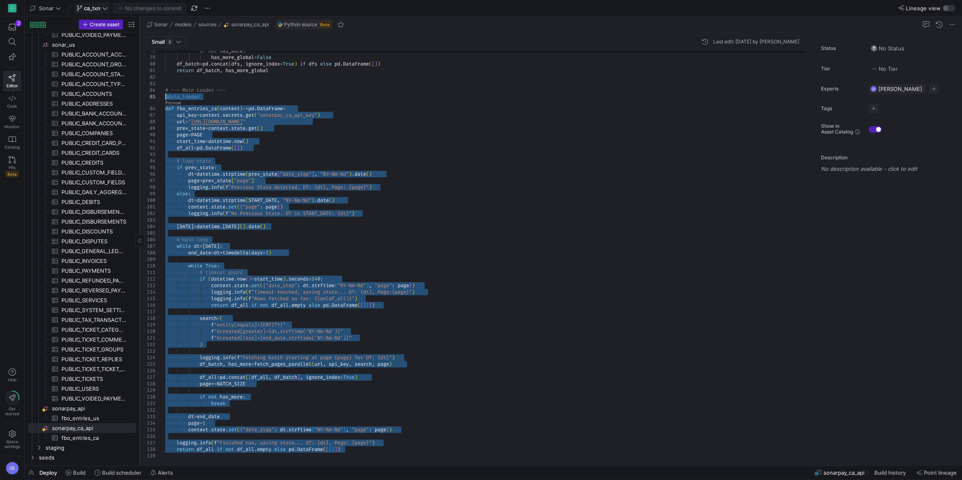
drag, startPoint x: 356, startPoint y: 451, endPoint x: 143, endPoint y: 97, distance: 413.8
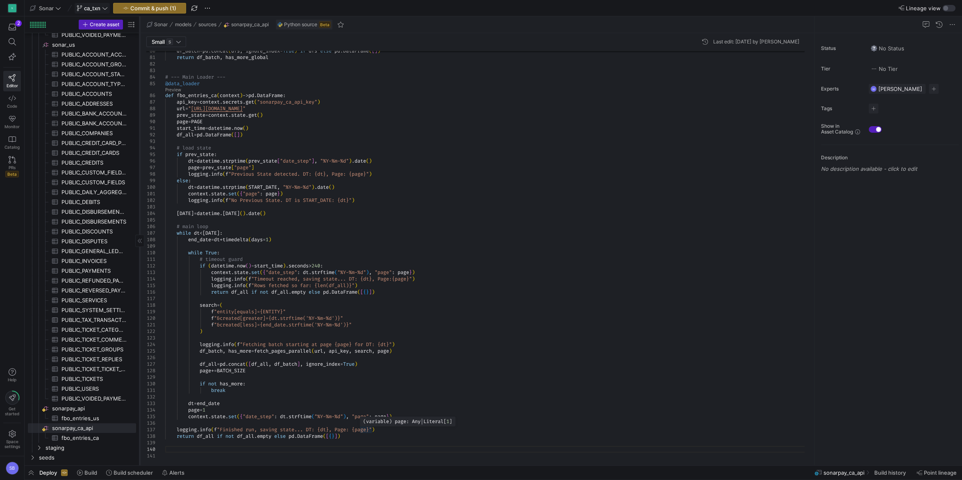
scroll to position [26, 0]
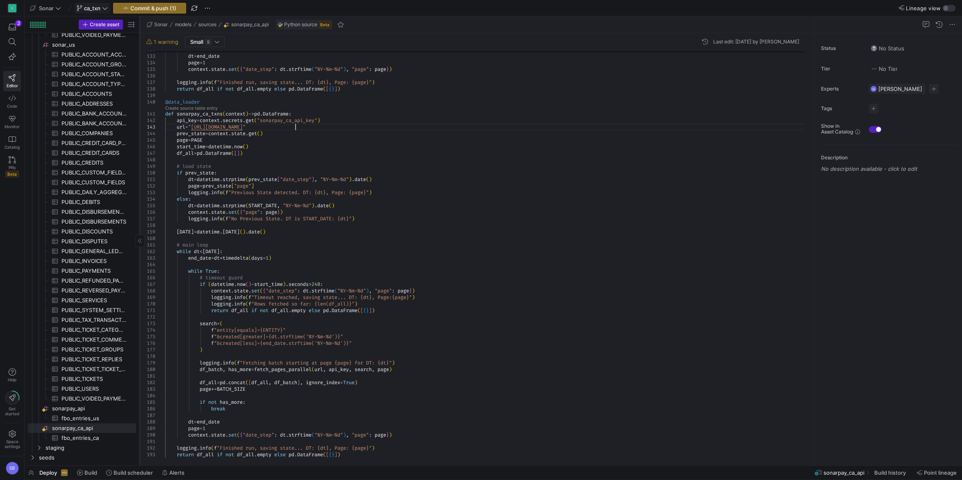
scroll to position [13, 130]
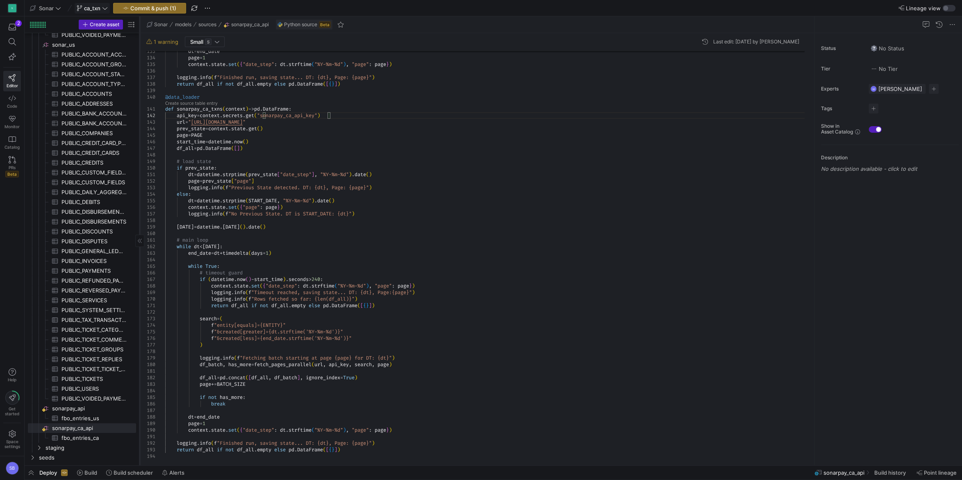
click at [805, 374] on div at bounding box center [808, 394] width 6 height 129
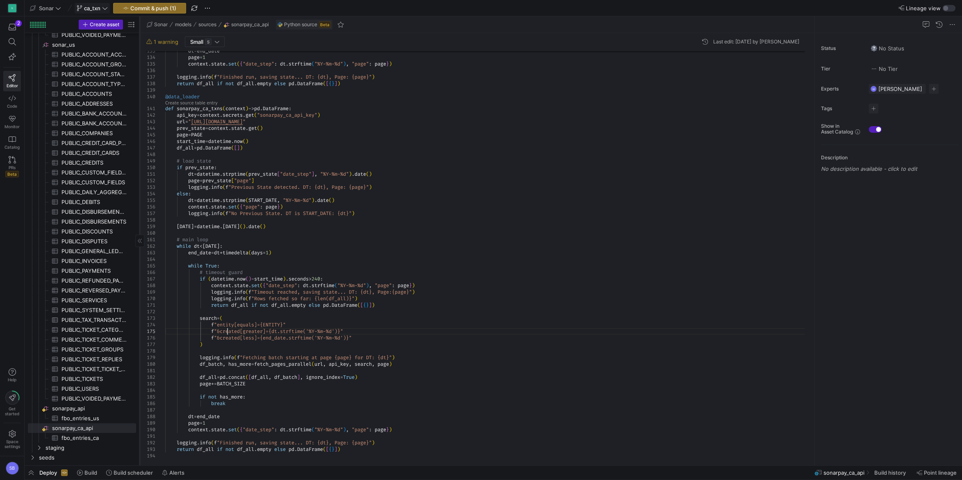
drag, startPoint x: 292, startPoint y: 324, endPoint x: 165, endPoint y: 322, distance: 127.5
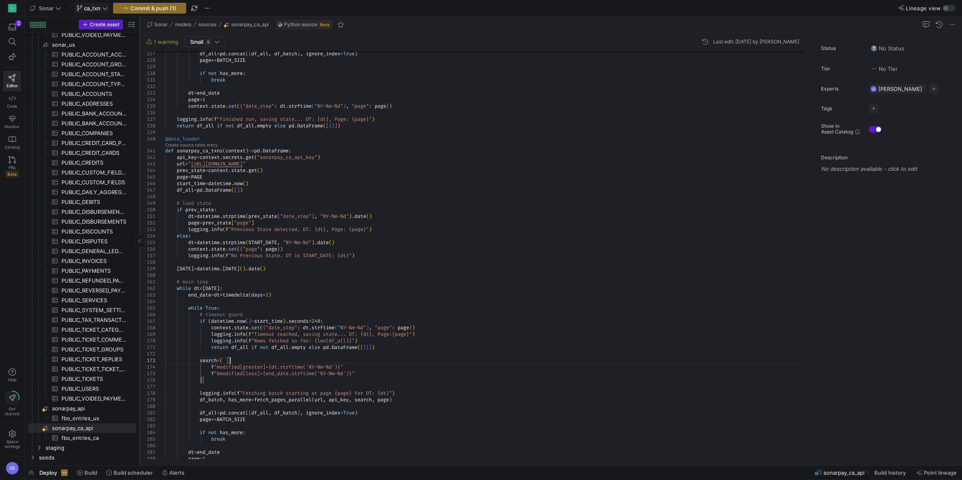
click at [805, 332] on div at bounding box center [808, 383] width 6 height 130
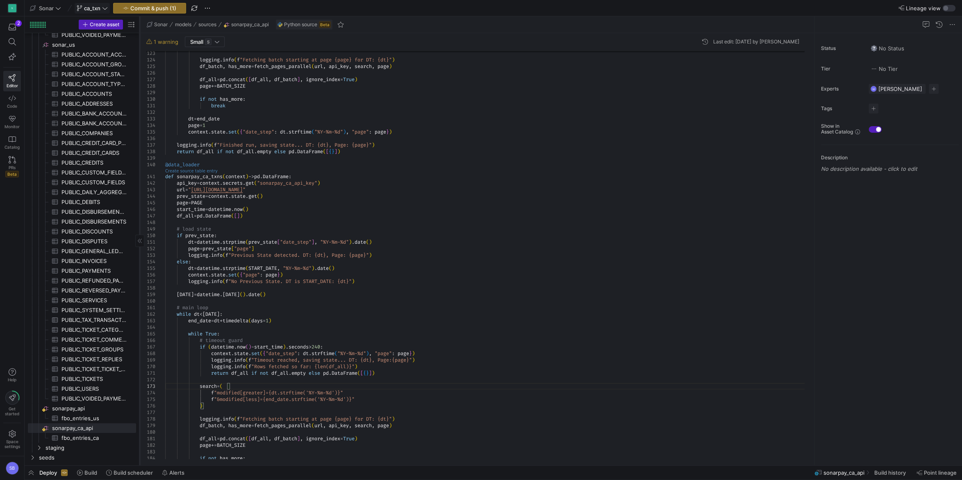
click at [204, 172] on link "Create source table entry" at bounding box center [191, 171] width 52 height 5
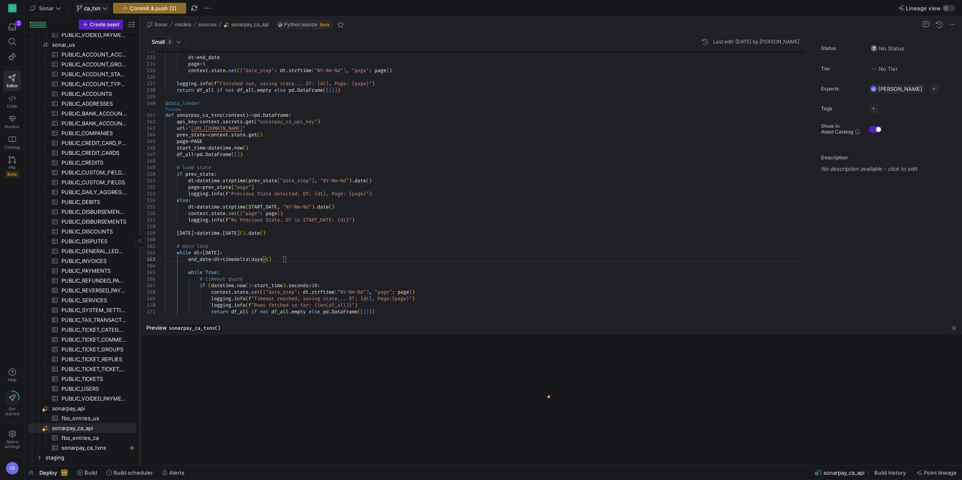
click at [174, 110] on link "Preview" at bounding box center [173, 109] width 16 height 5
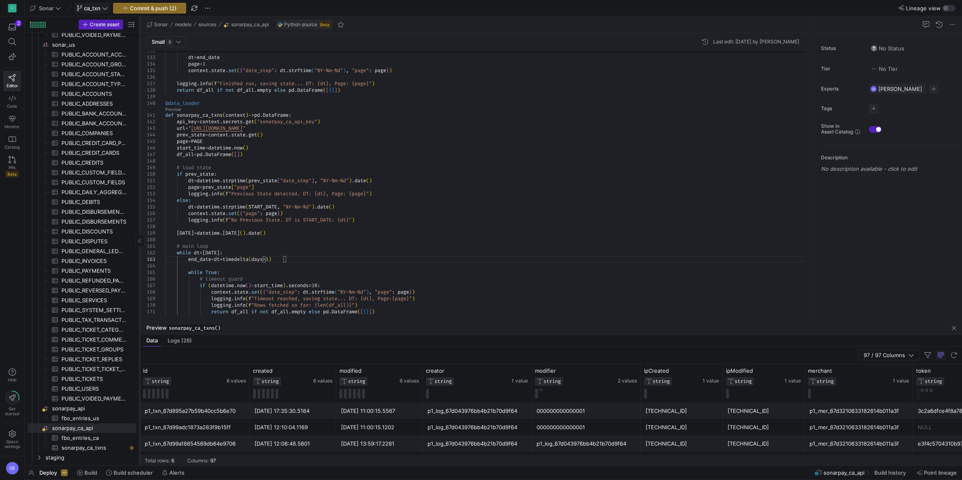
scroll to position [0, 0]
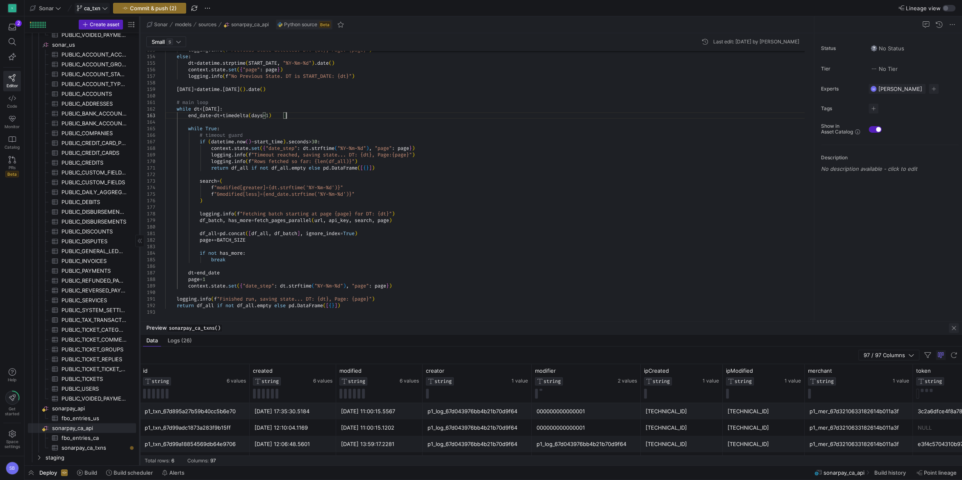
click at [952, 326] on span "button" at bounding box center [954, 328] width 10 height 10
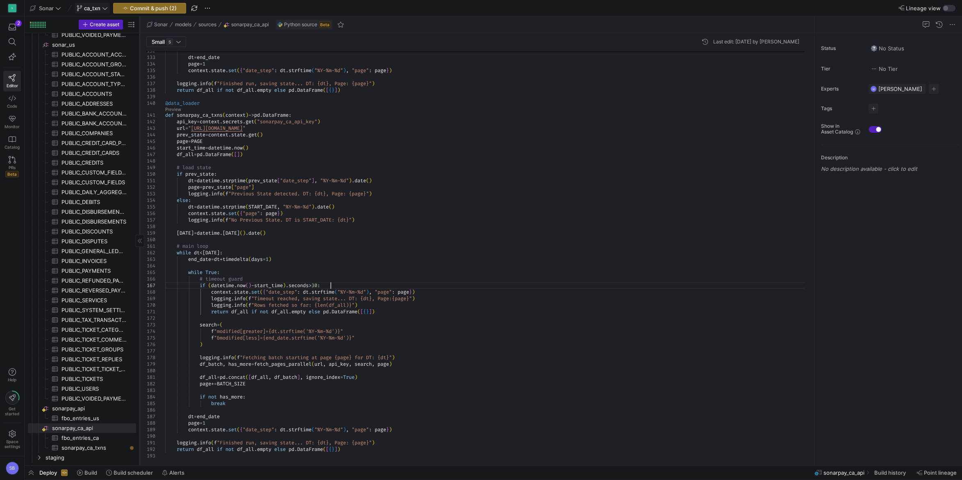
click at [32, 469] on span "button" at bounding box center [31, 473] width 13 height 14
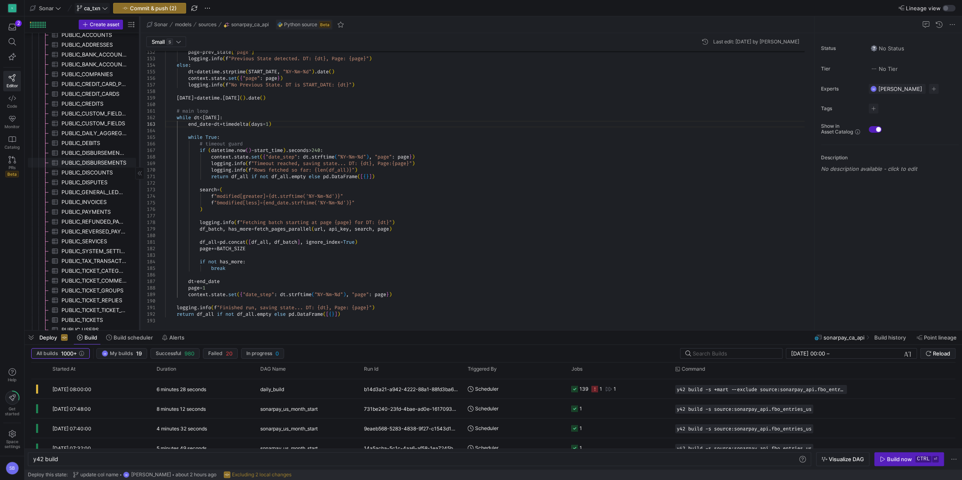
scroll to position [493, 0]
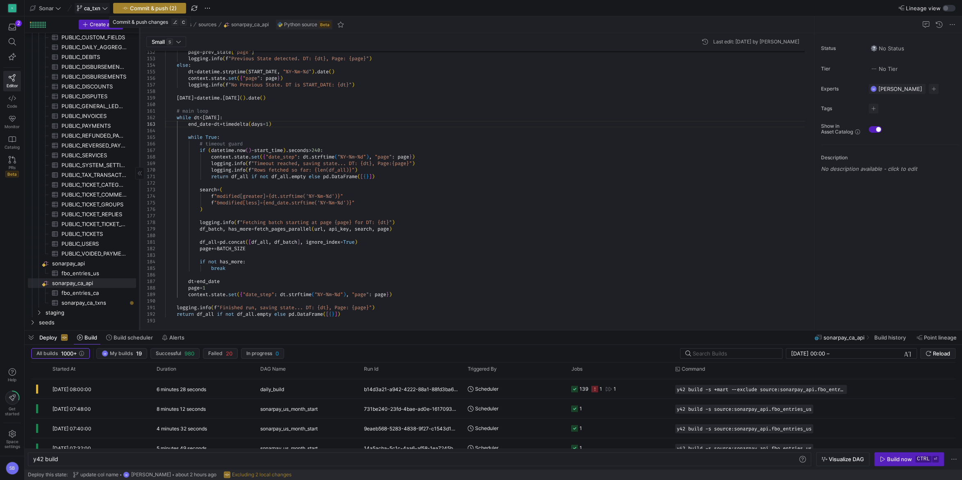
click at [176, 11] on span "Commit & push (2)" at bounding box center [153, 8] width 47 height 7
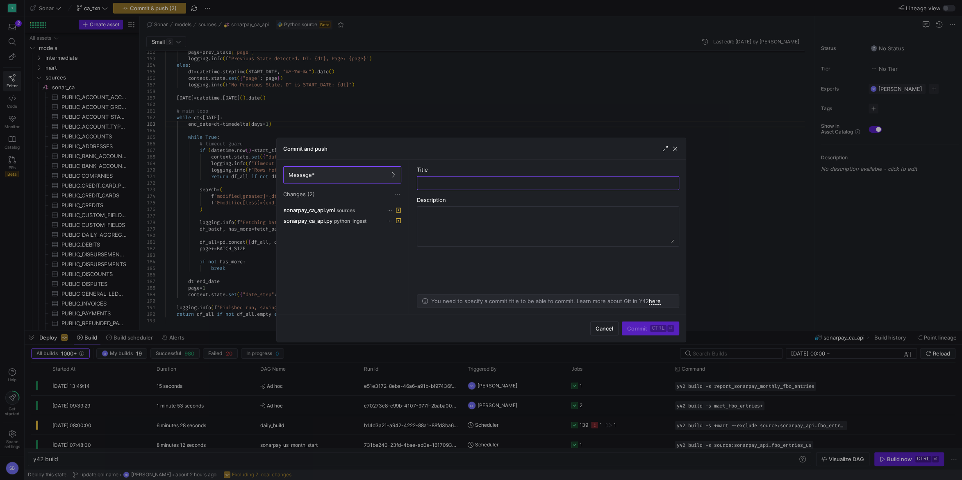
scroll to position [36, 0]
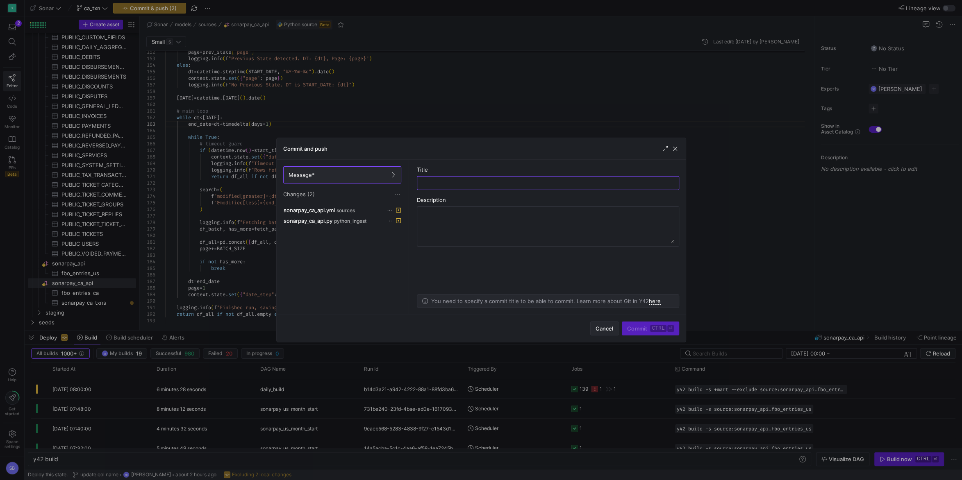
click at [598, 332] on span "Cancel" at bounding box center [604, 328] width 18 height 7
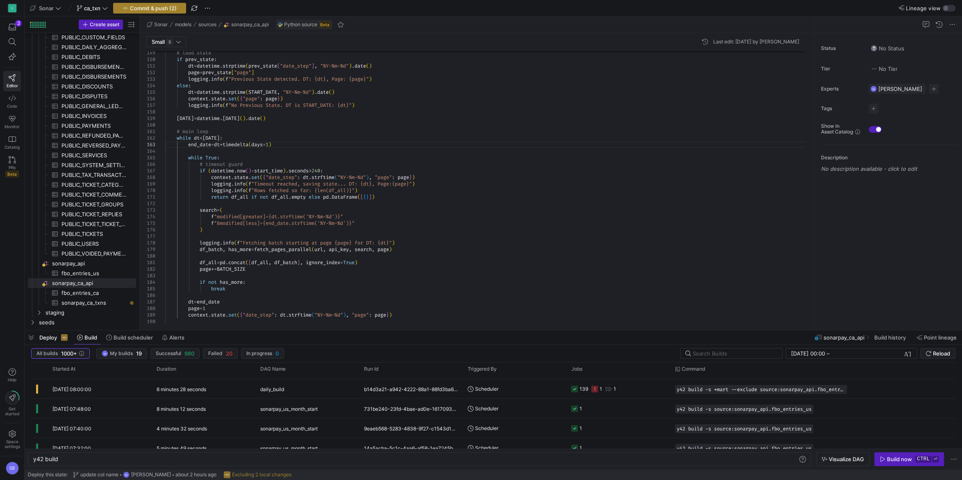
click at [151, 5] on span "Commit & push (2)" at bounding box center [153, 8] width 47 height 7
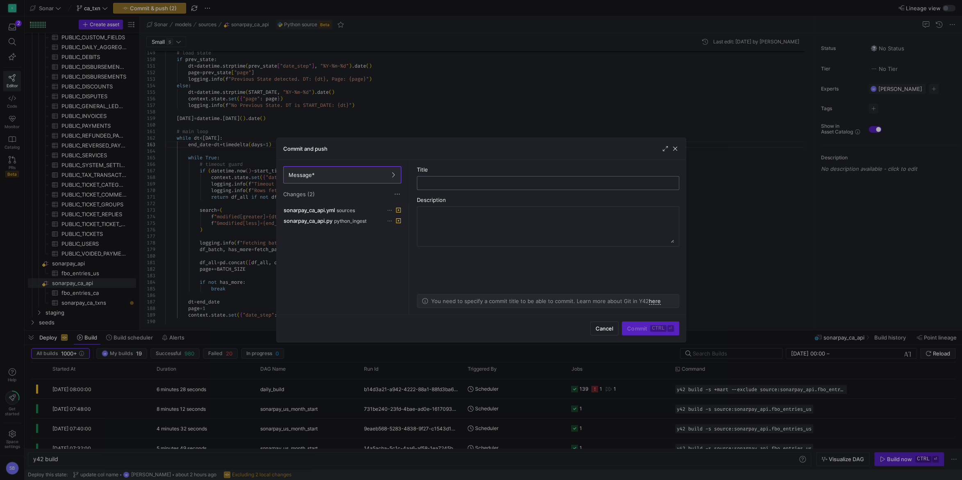
click at [440, 182] on input "text" at bounding box center [548, 183] width 248 height 7
type input "sonarpay_ca_txns"
click at [649, 329] on span "Commit ctrl ⏎" at bounding box center [650, 328] width 46 height 7
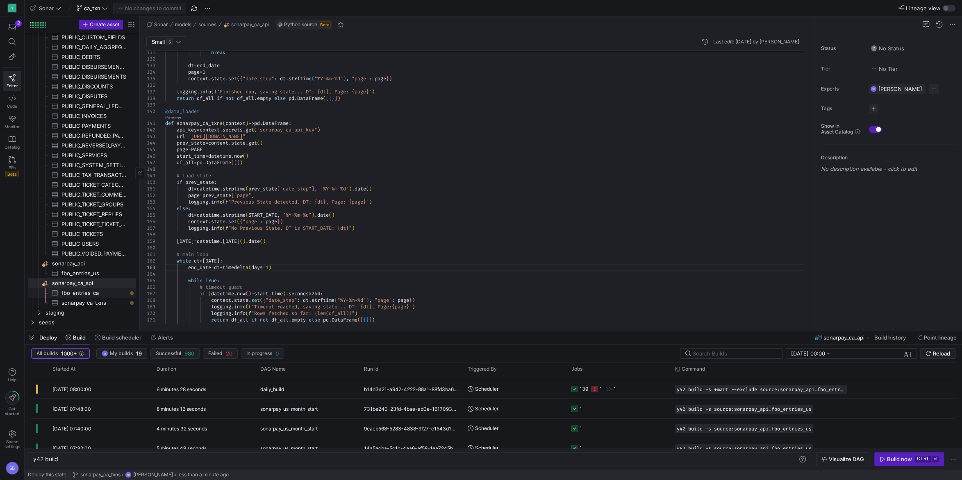
click at [97, 295] on span "fbo_entries_ca​​​​​​​​​" at bounding box center [93, 293] width 65 height 9
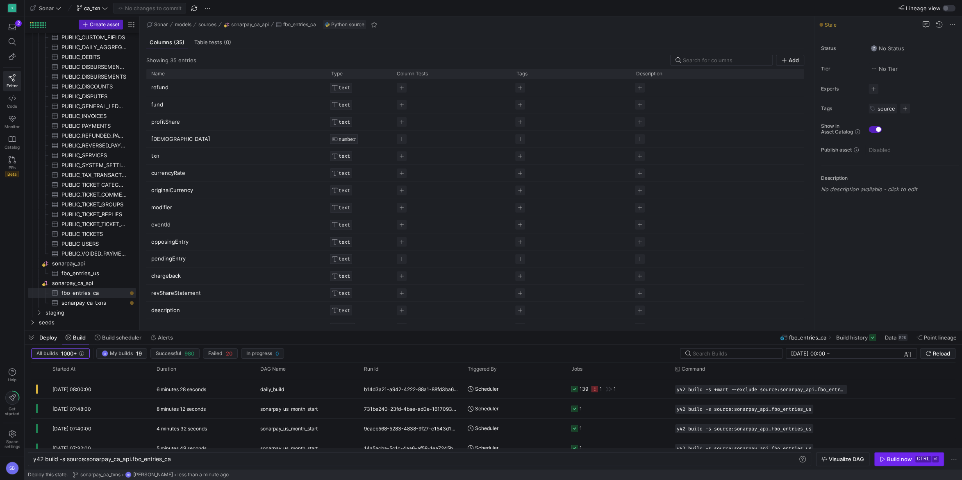
click at [905, 459] on div "Build now" at bounding box center [899, 459] width 25 height 7
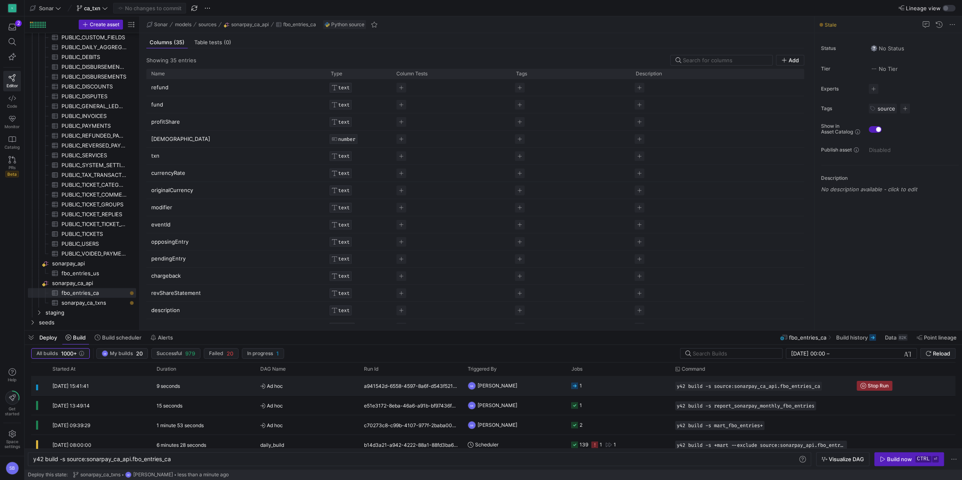
click at [289, 383] on span "Ad hoc" at bounding box center [307, 386] width 94 height 19
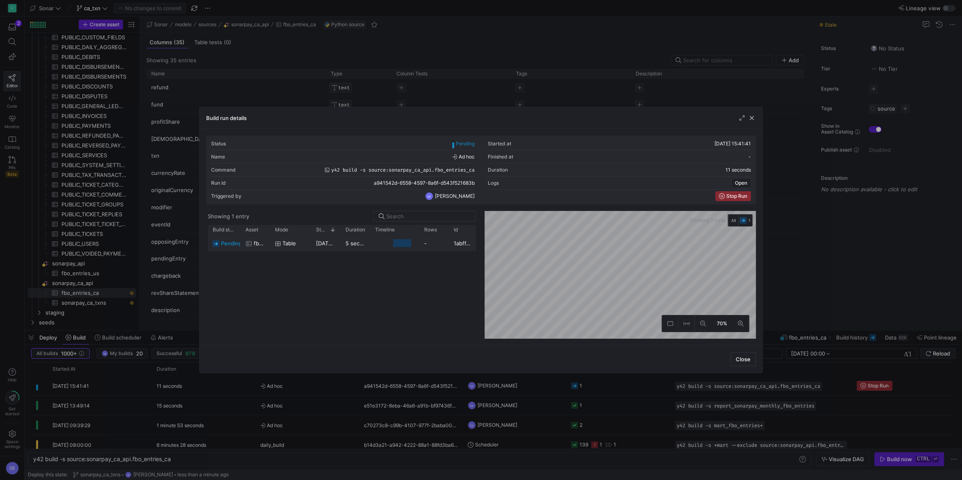
click at [373, 246] on div at bounding box center [394, 243] width 49 height 16
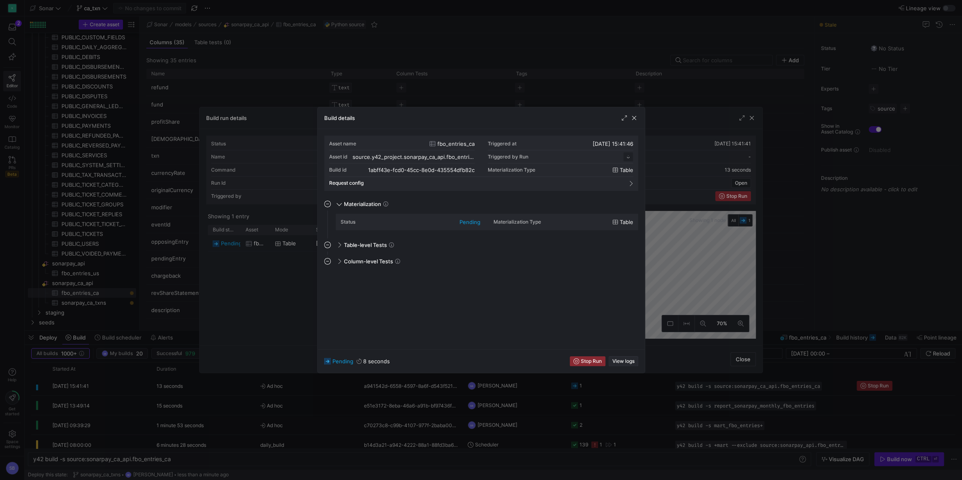
click at [633, 361] on span "View logs" at bounding box center [623, 362] width 22 height 6
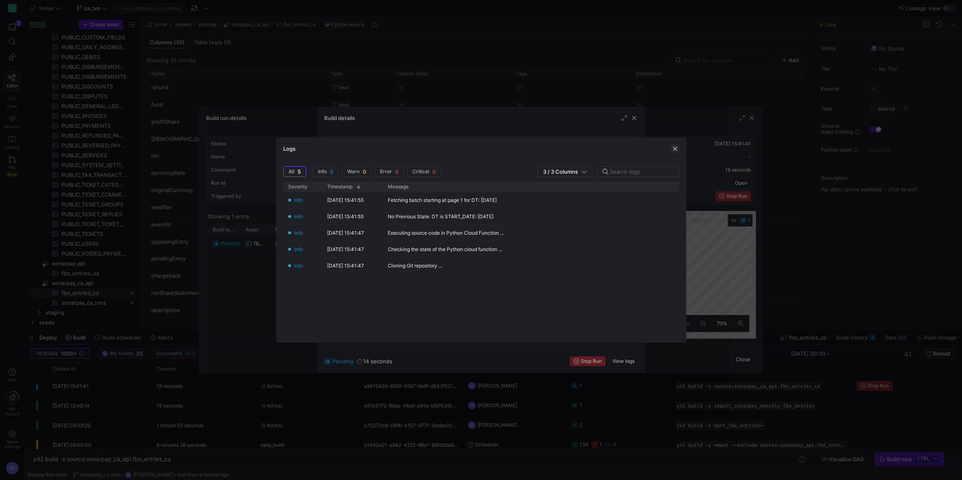
click at [675, 145] on span "button" at bounding box center [675, 149] width 8 height 8
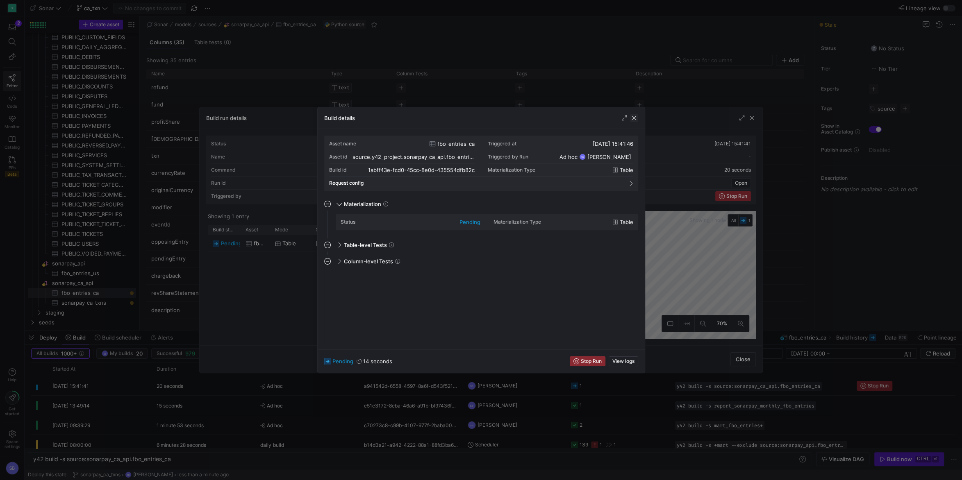
click at [636, 117] on span "button" at bounding box center [634, 118] width 8 height 8
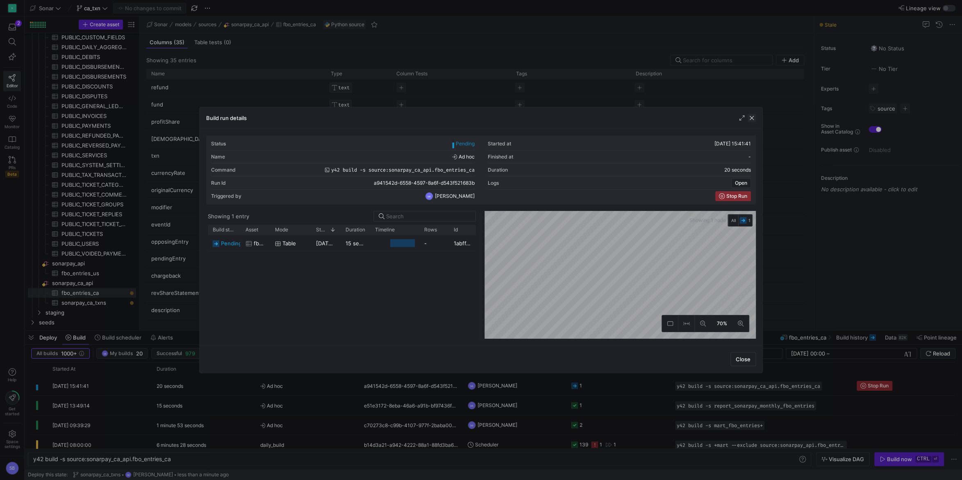
click at [751, 118] on span "button" at bounding box center [752, 118] width 8 height 8
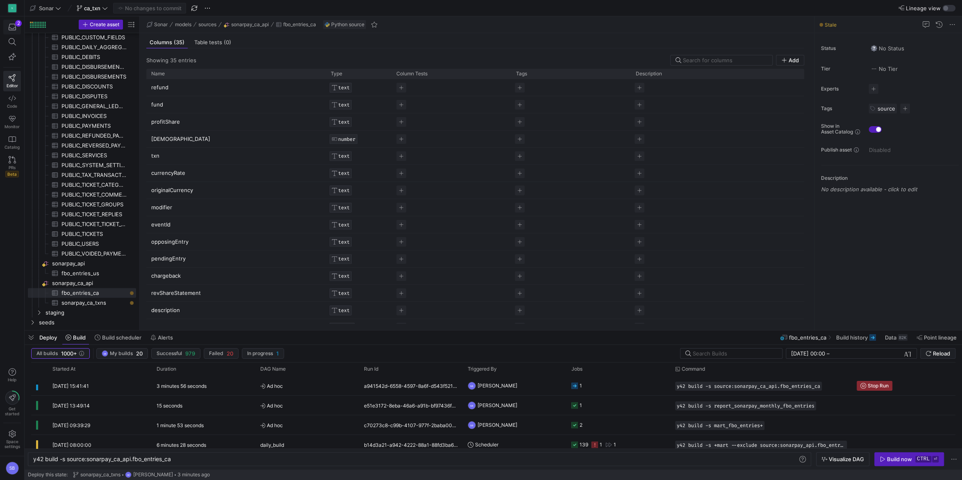
click at [15, 24] on icon "button" at bounding box center [12, 26] width 7 height 7
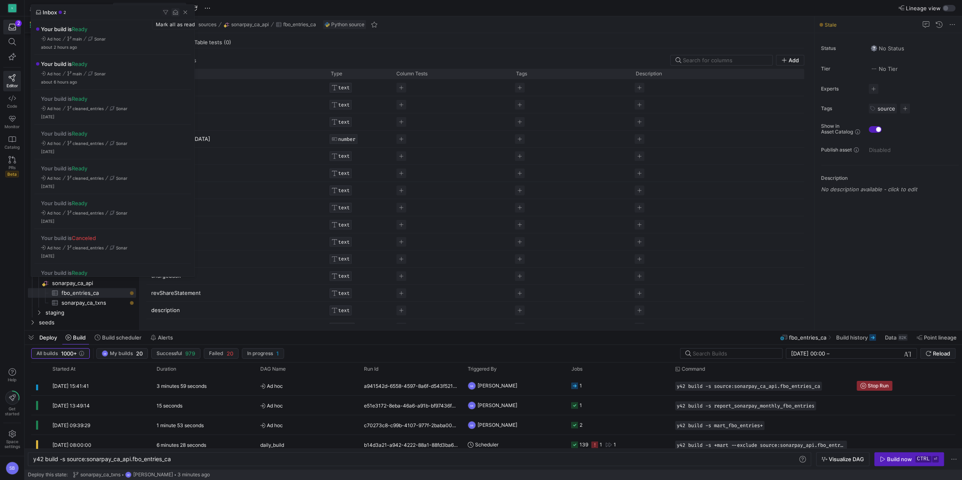
click at [174, 11] on span "button" at bounding box center [175, 12] width 8 height 8
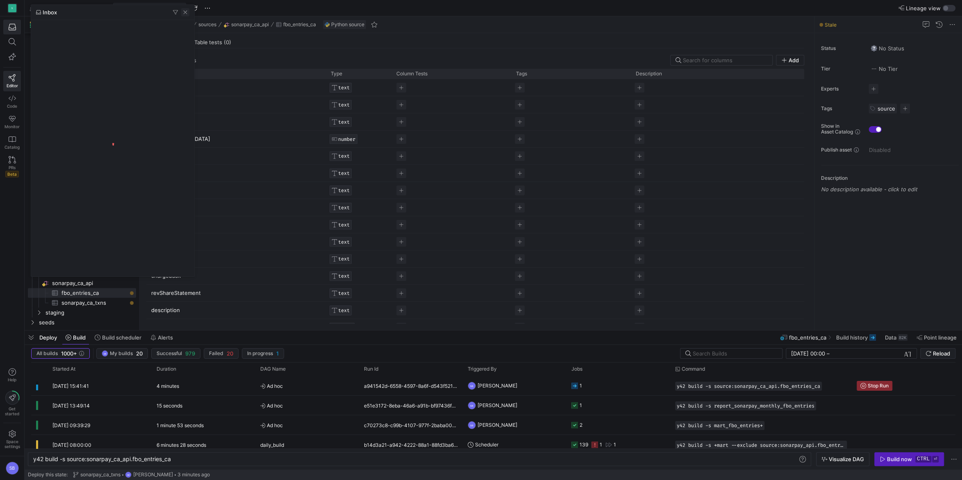
click at [187, 11] on span "button" at bounding box center [185, 12] width 8 height 8
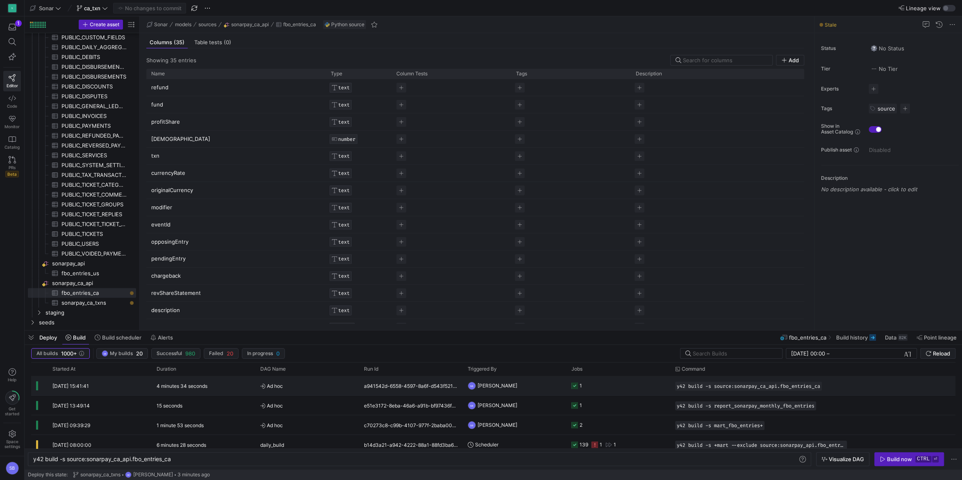
click at [240, 383] on div "4 minutes 34 seconds" at bounding box center [204, 385] width 104 height 19
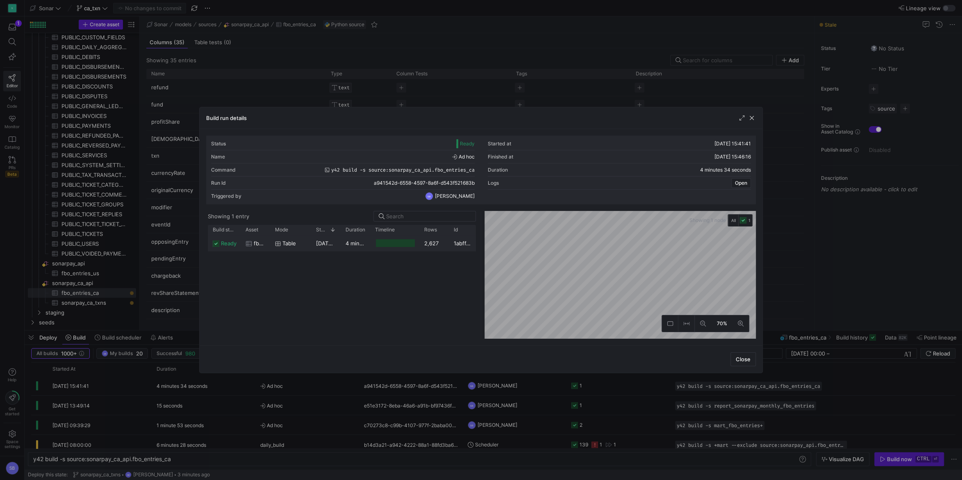
click at [363, 239] on div "4 minutes 29 seconds" at bounding box center [356, 243] width 30 height 16
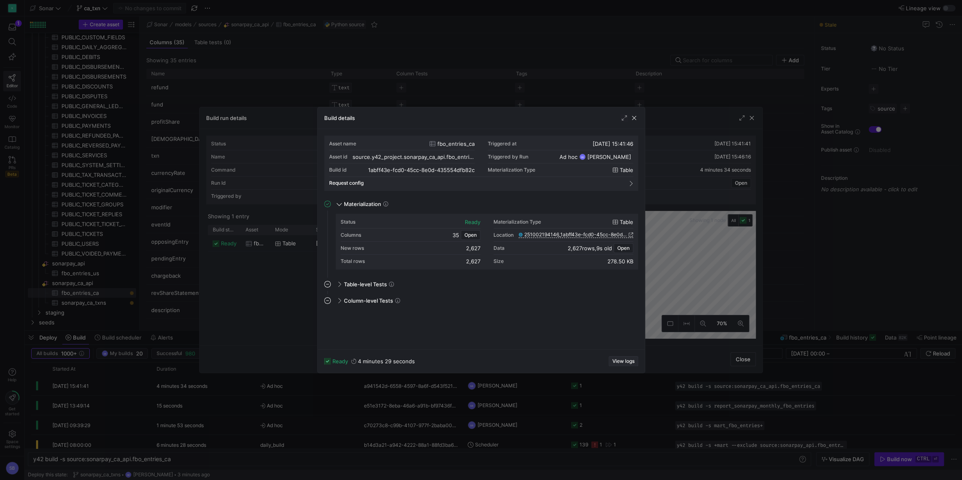
click at [629, 358] on span "button" at bounding box center [623, 361] width 29 height 9
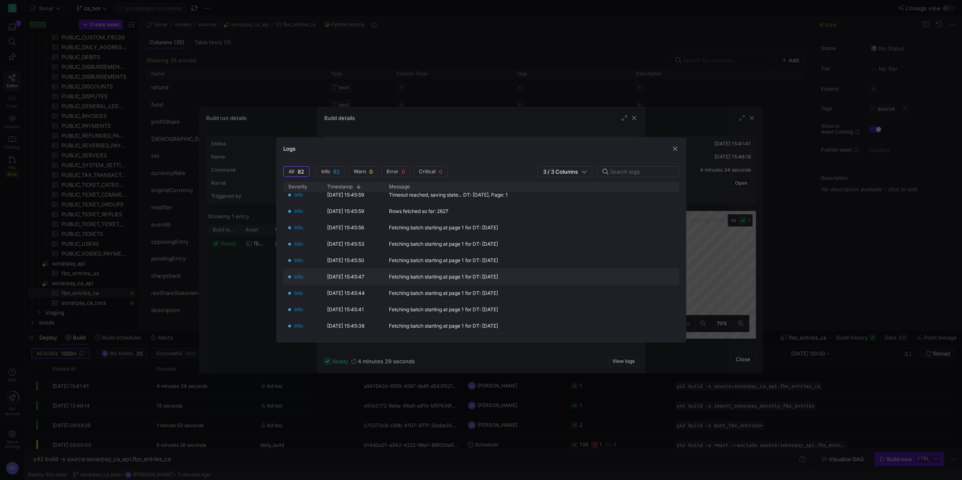
scroll to position [191, 0]
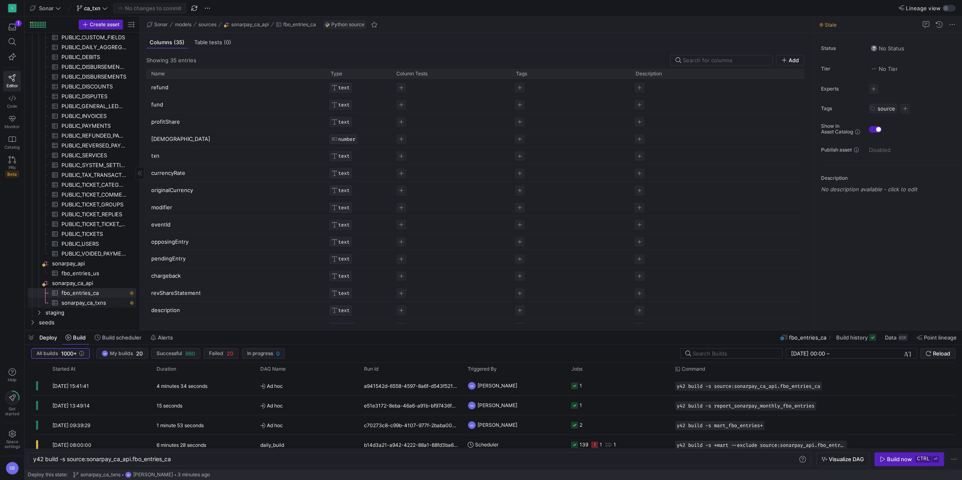
click at [106, 302] on span "sonarpay_ca_txns​​​​​​​​​" at bounding box center [93, 302] width 65 height 9
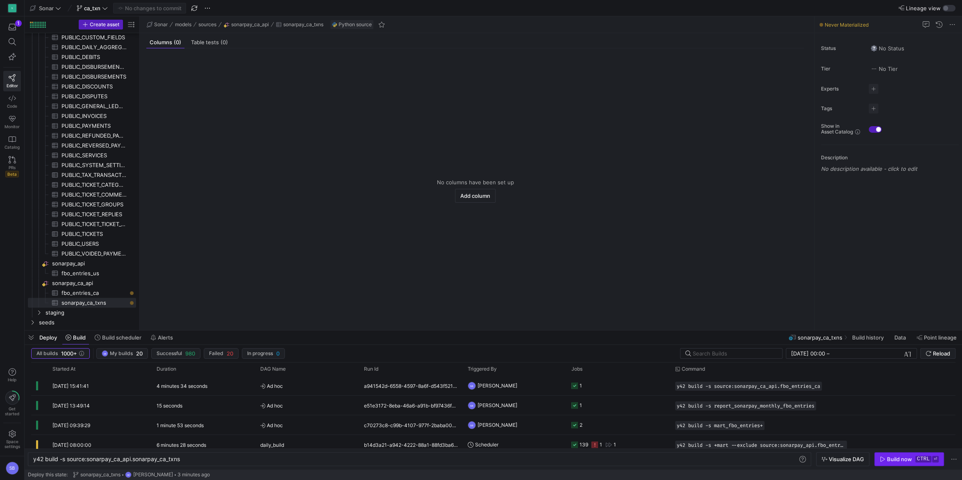
click at [914, 458] on span "Build now ctrl ⏎" at bounding box center [908, 459] width 59 height 7
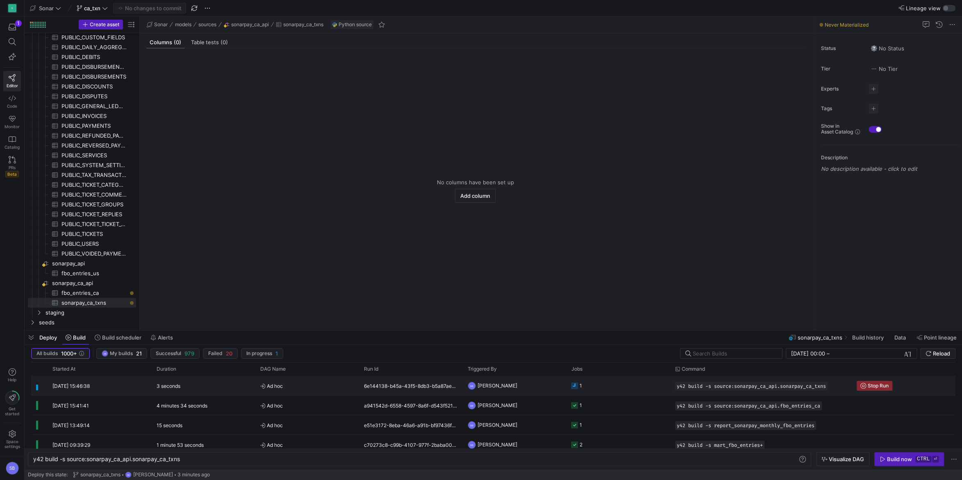
click at [192, 391] on div "3 seconds" at bounding box center [204, 385] width 104 height 19
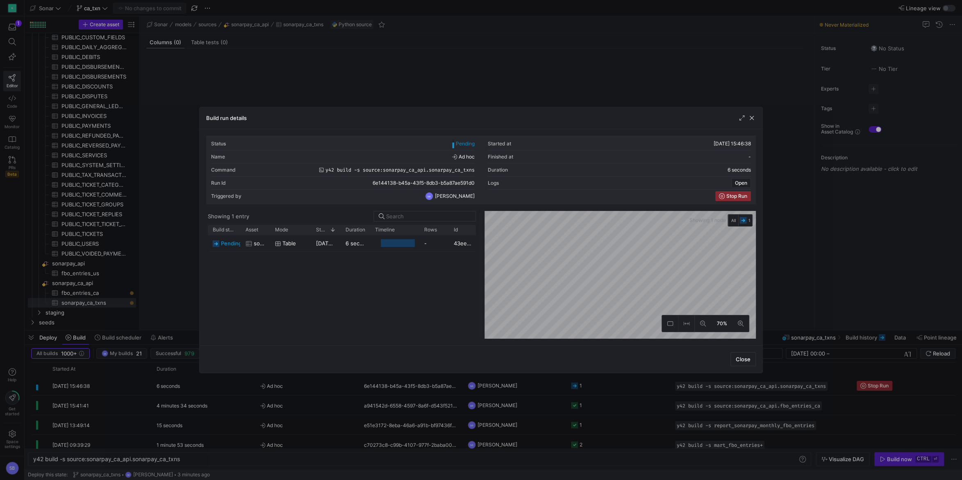
click at [351, 243] on y42-duration "6 seconds" at bounding box center [358, 243] width 27 height 7
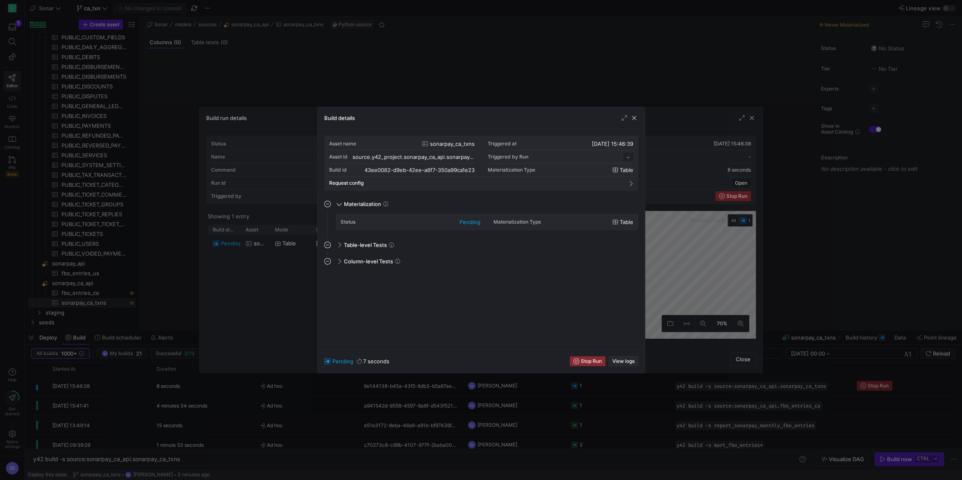
click at [630, 361] on span "View logs" at bounding box center [623, 362] width 22 height 6
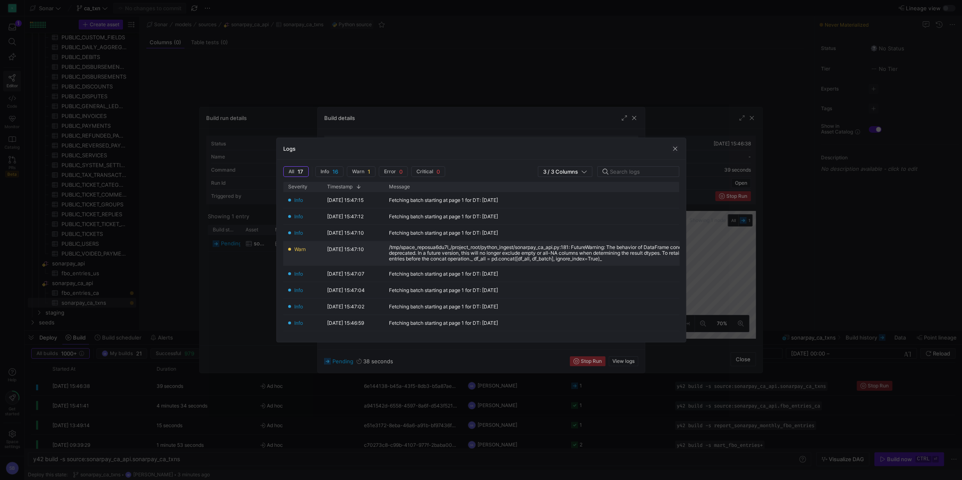
click at [534, 259] on div "/tmp/space_reposua6du7l_/project_root/python_ingest/sonarpay_ca_api.py:181: Fut…" at bounding box center [586, 253] width 394 height 17
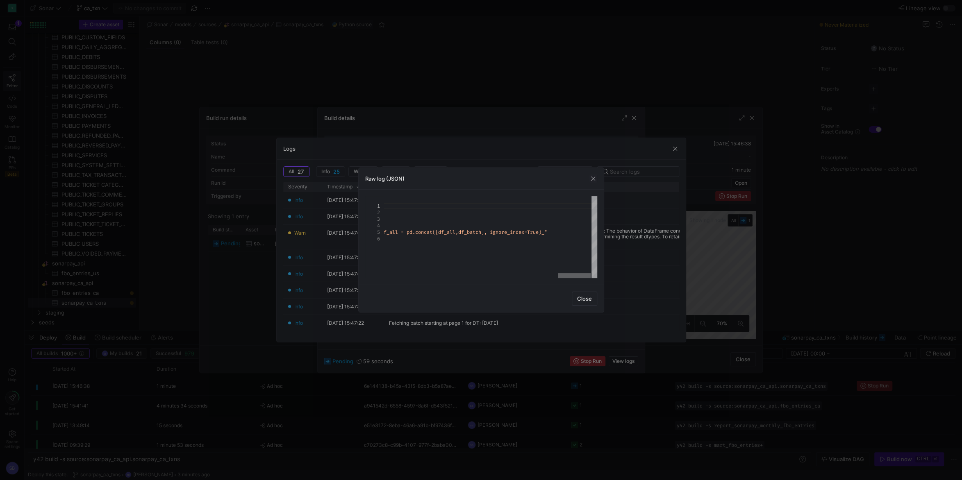
click at [573, 273] on div at bounding box center [574, 275] width 33 height 5
click at [587, 295] on span "Close" at bounding box center [584, 298] width 15 height 7
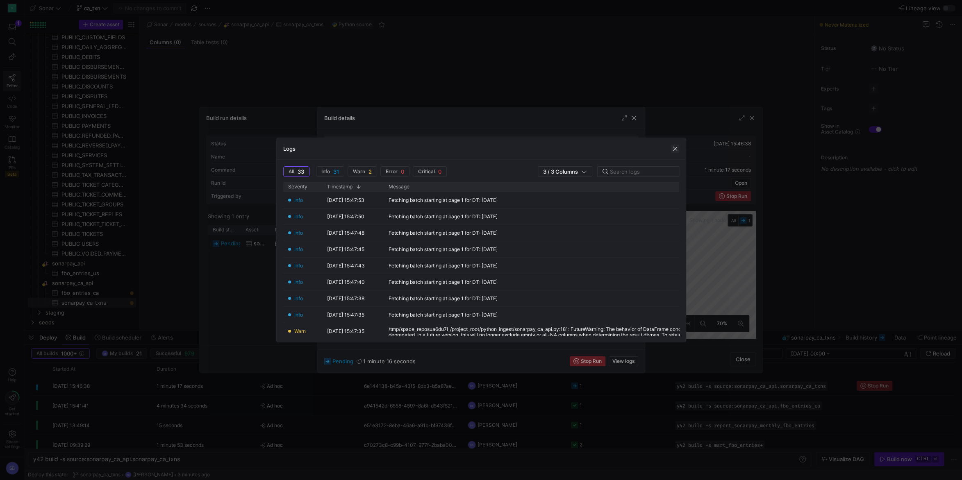
click at [674, 147] on span "button" at bounding box center [675, 149] width 8 height 8
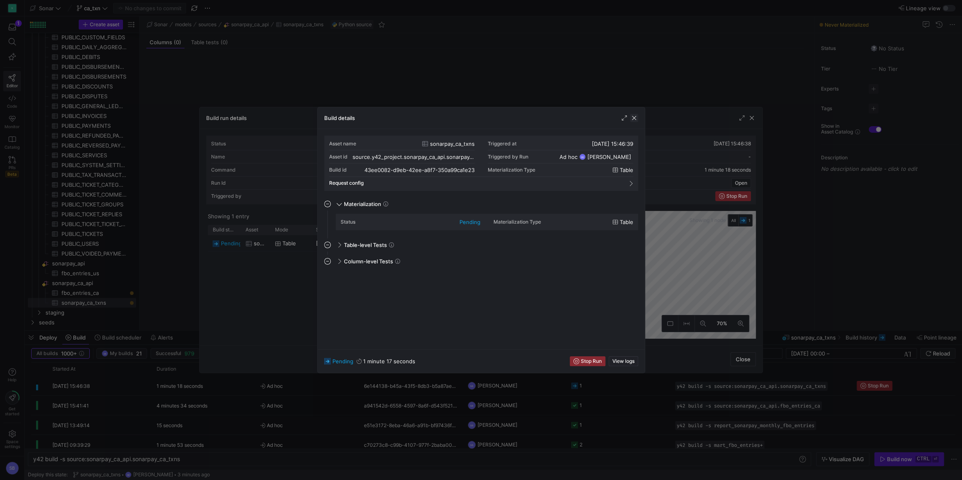
click at [634, 119] on span "button" at bounding box center [634, 118] width 8 height 8
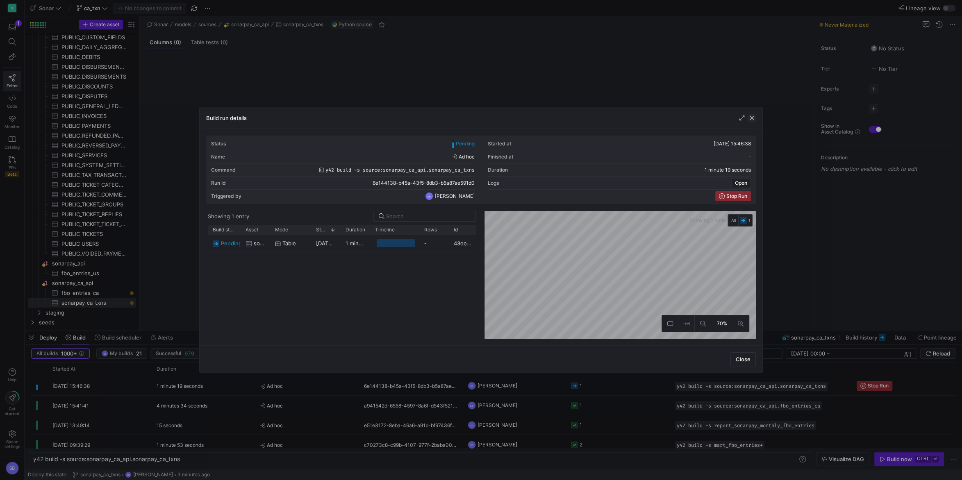
click at [752, 116] on span "button" at bounding box center [752, 118] width 8 height 8
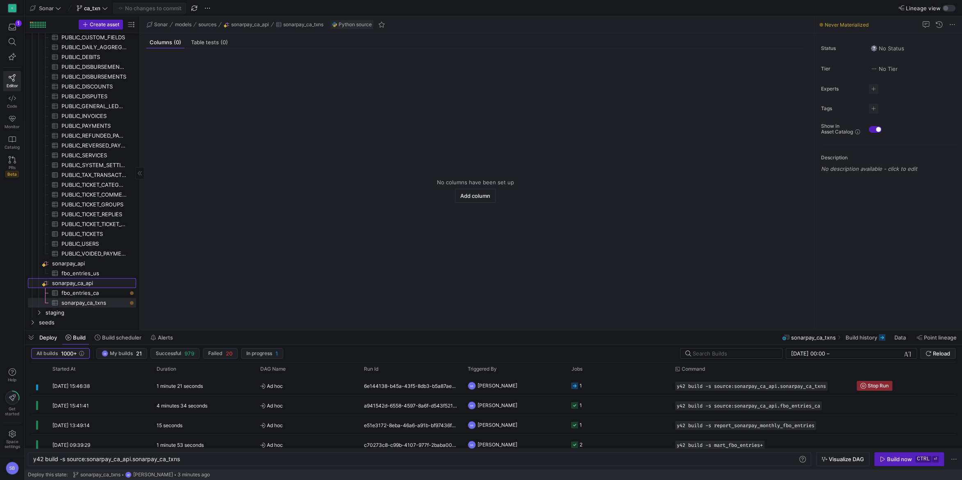
click at [90, 284] on span "sonarpay_ca_api​​​​​​​​" at bounding box center [93, 283] width 83 height 9
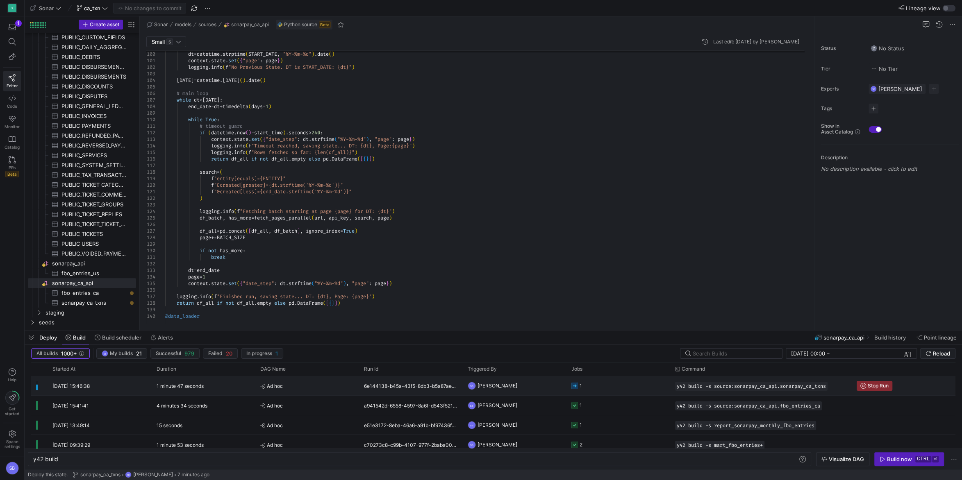
click at [368, 387] on div "6e144138-b45a-43f5-8db3-b5a87ae591d0" at bounding box center [411, 385] width 104 height 19
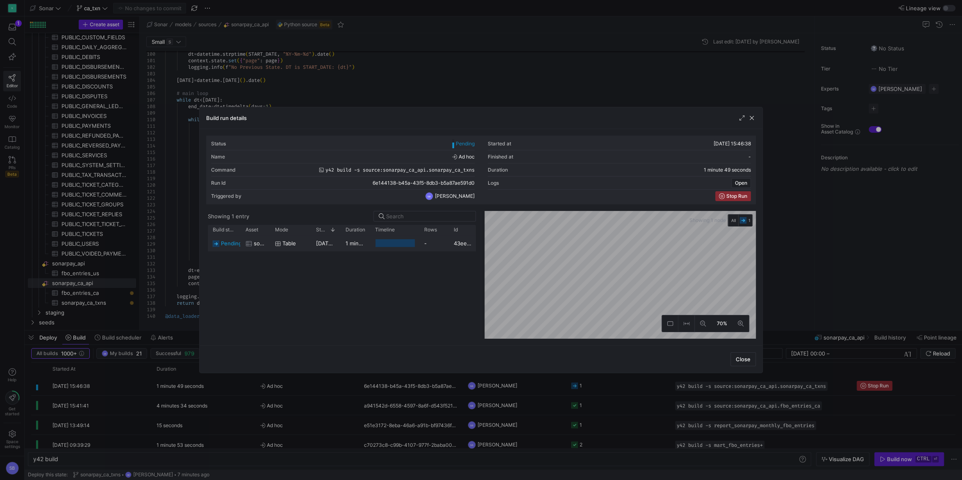
click at [350, 245] on y42-duration "1 minute 48 seconds" at bounding box center [371, 243] width 53 height 7
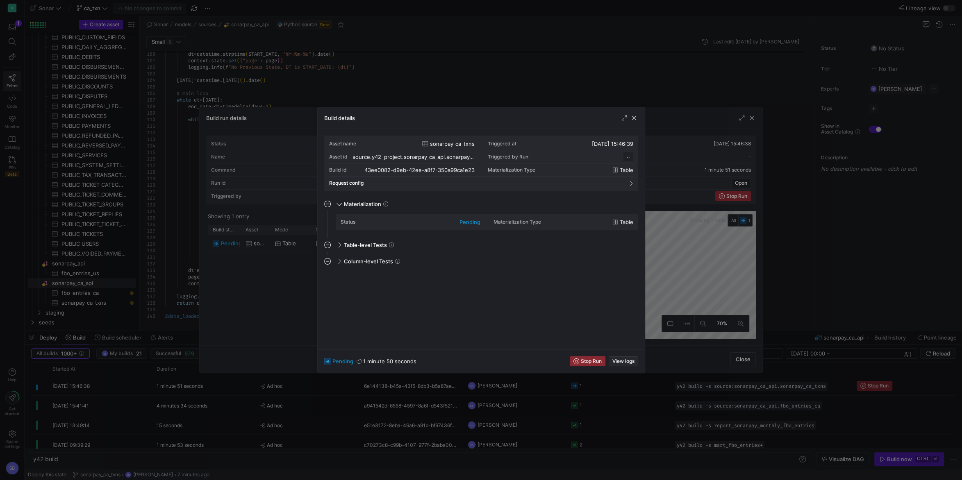
click at [626, 364] on span "View logs" at bounding box center [623, 362] width 22 height 6
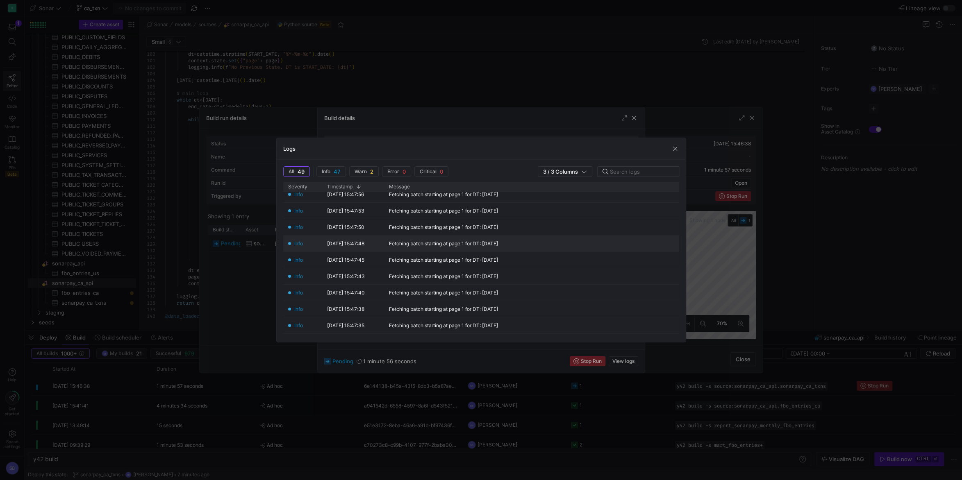
scroll to position [536, 0]
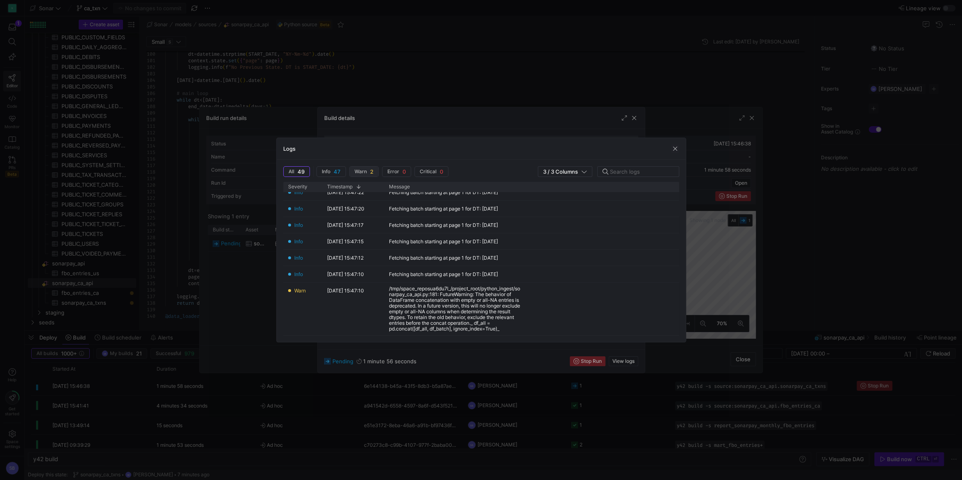
click at [368, 173] on span "Warn 2" at bounding box center [363, 171] width 19 height 7
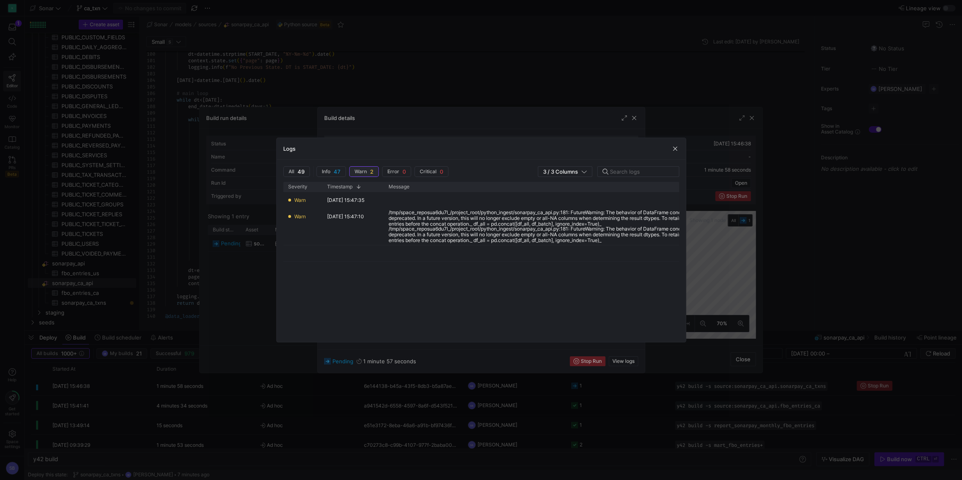
scroll to position [0, 0]
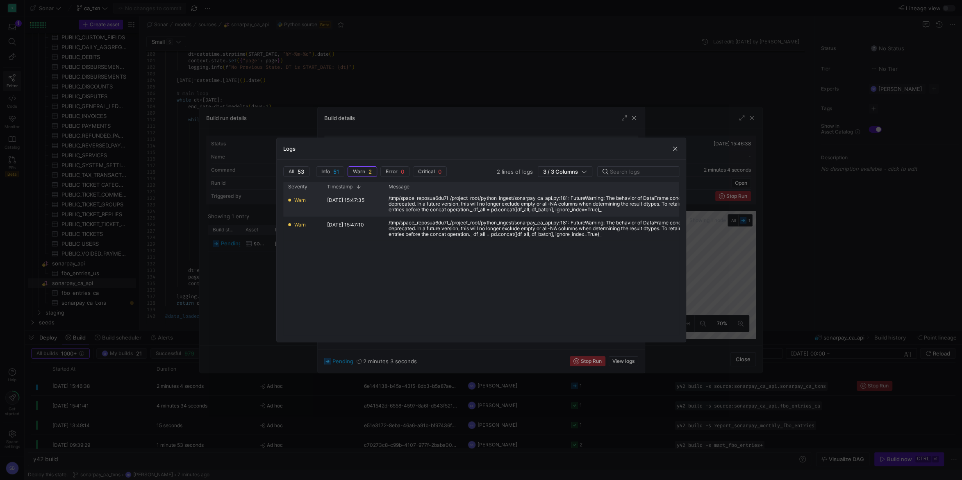
click at [432, 208] on div "/tmp/space_reposua6du7l_/project_root/python_ingest/sonarpay_ca_api.py:181: Fut…" at bounding box center [586, 203] width 394 height 17
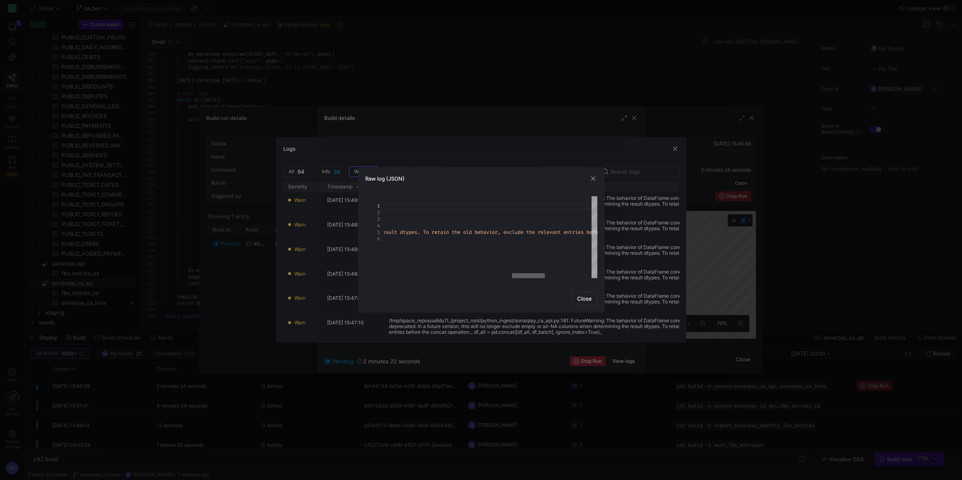
click at [534, 273] on div at bounding box center [528, 275] width 33 height 5
click at [588, 295] on span "Close" at bounding box center [584, 298] width 15 height 7
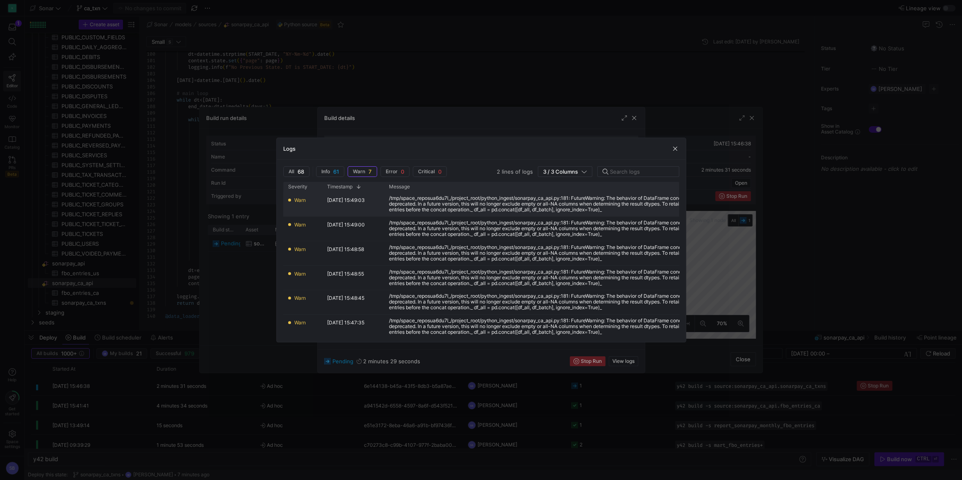
click at [427, 211] on div "/tmp/space_reposua6du7l_/project_root/python_ingest/sonarpay_ca_api.py:181: Fut…" at bounding box center [586, 203] width 394 height 17
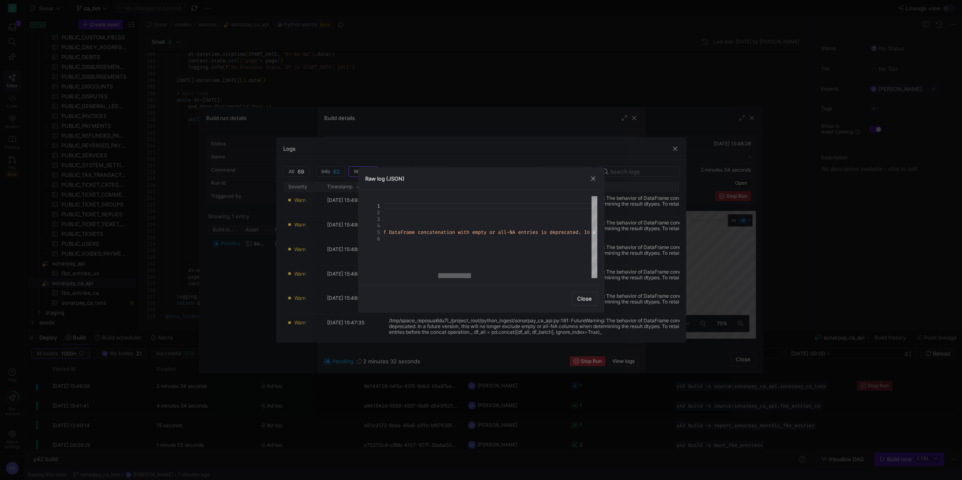
click at [459, 277] on div at bounding box center [454, 275] width 33 height 5
click at [435, 274] on div at bounding box center [438, 275] width 33 height 5
drag, startPoint x: 414, startPoint y: 232, endPoint x: 589, endPoint y: 236, distance: 175.4
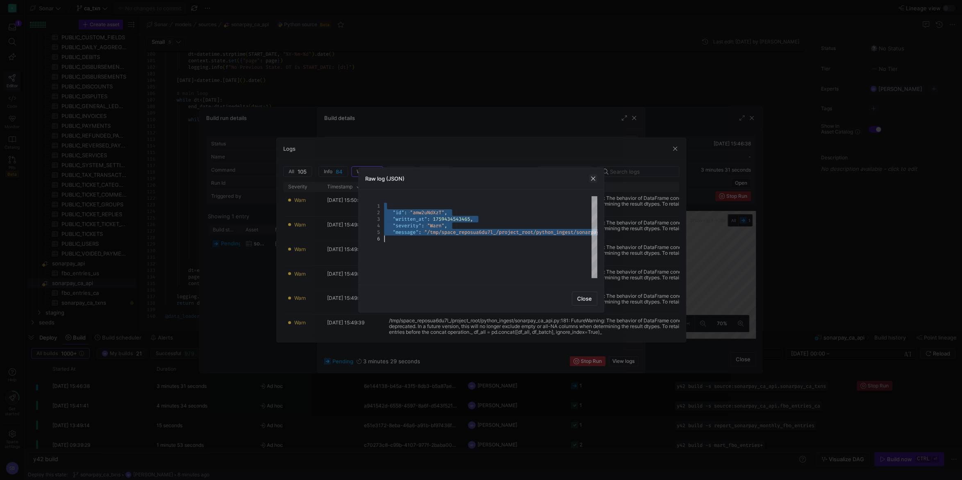
click at [591, 176] on span "button" at bounding box center [593, 179] width 8 height 8
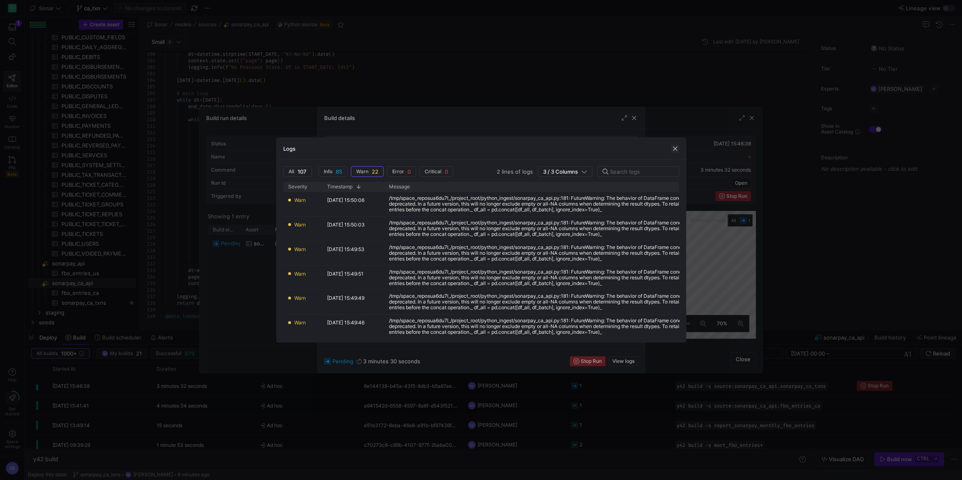
click at [678, 148] on span "button" at bounding box center [675, 149] width 8 height 8
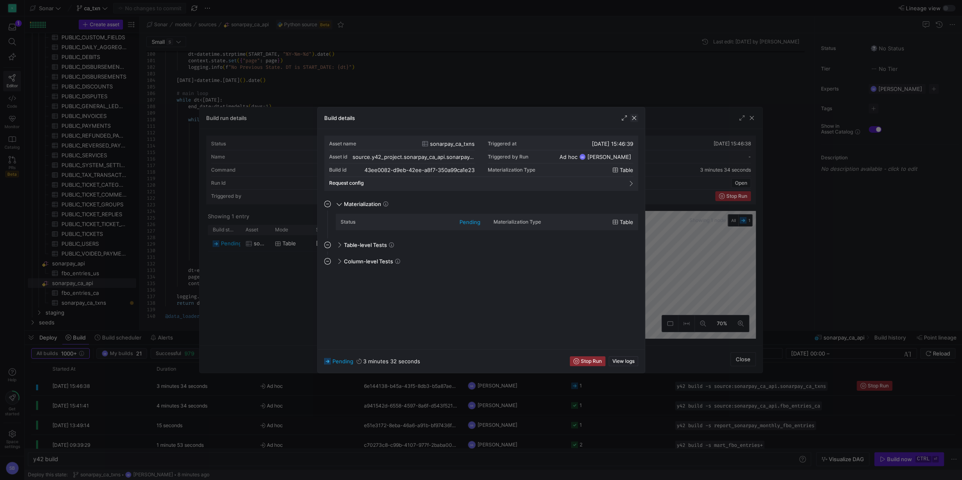
click at [633, 120] on span "button" at bounding box center [634, 118] width 8 height 8
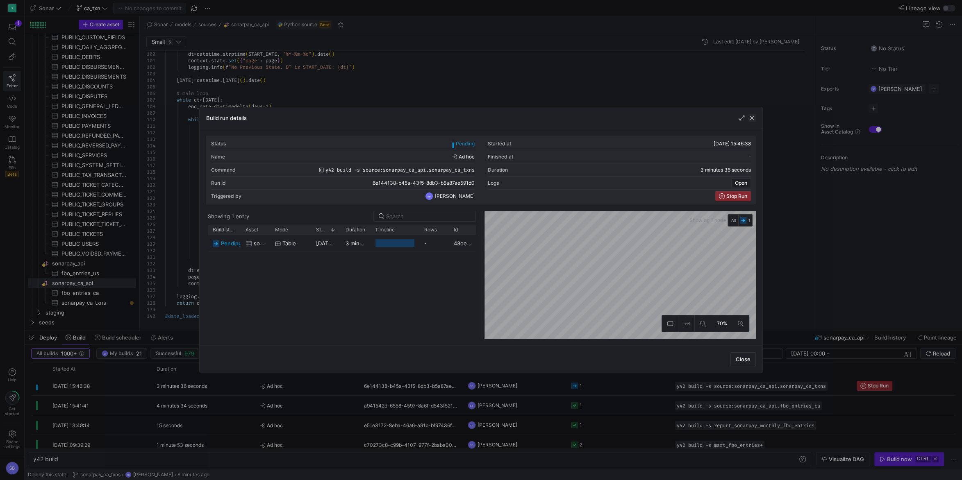
click at [750, 119] on span "button" at bounding box center [752, 118] width 8 height 8
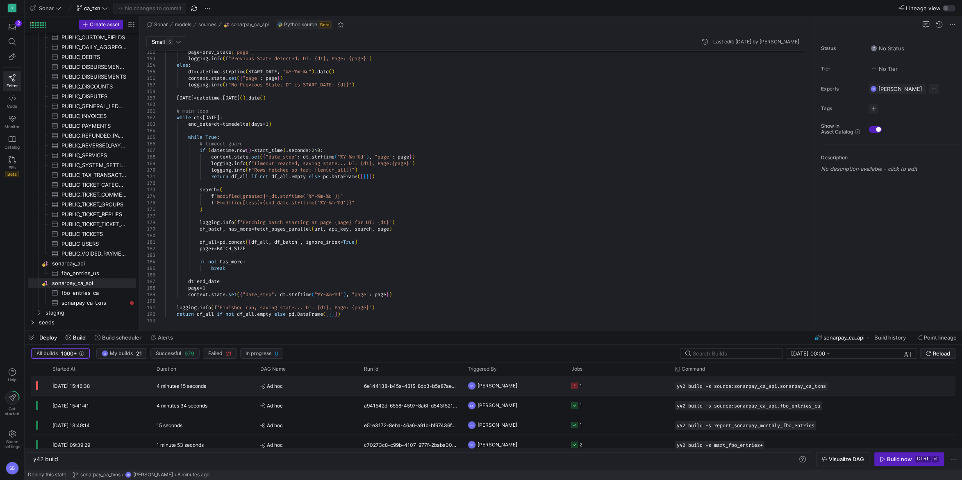
click at [339, 391] on span "Ad hoc" at bounding box center [307, 386] width 94 height 19
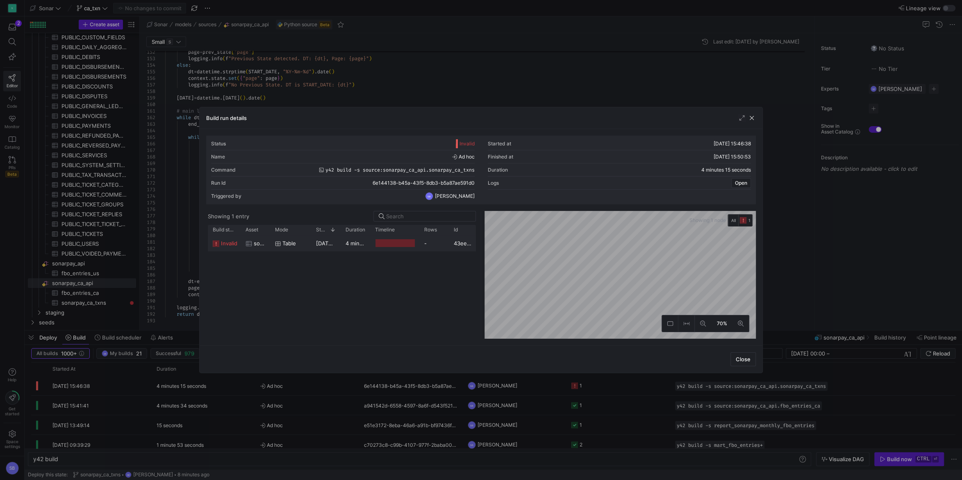
click at [362, 247] on div "4 minutes 13 seconds" at bounding box center [356, 243] width 30 height 16
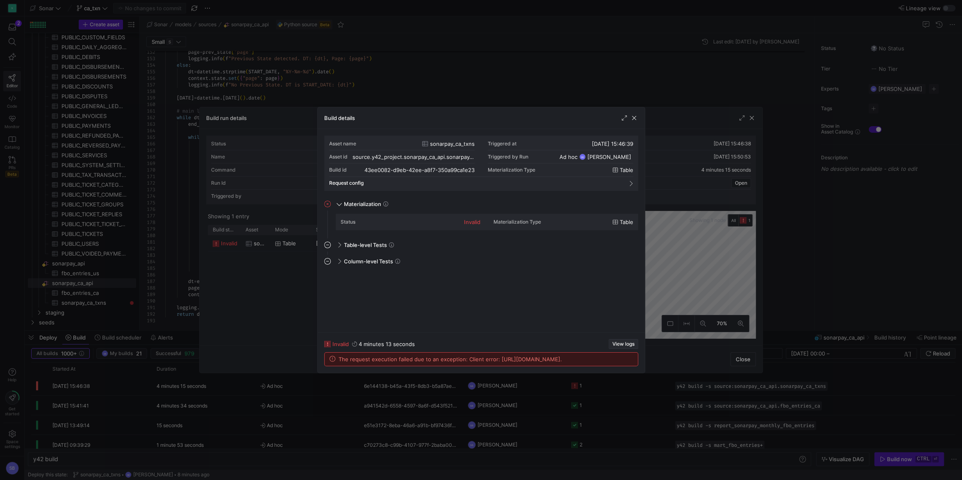
click at [629, 340] on span "button" at bounding box center [623, 344] width 29 height 9
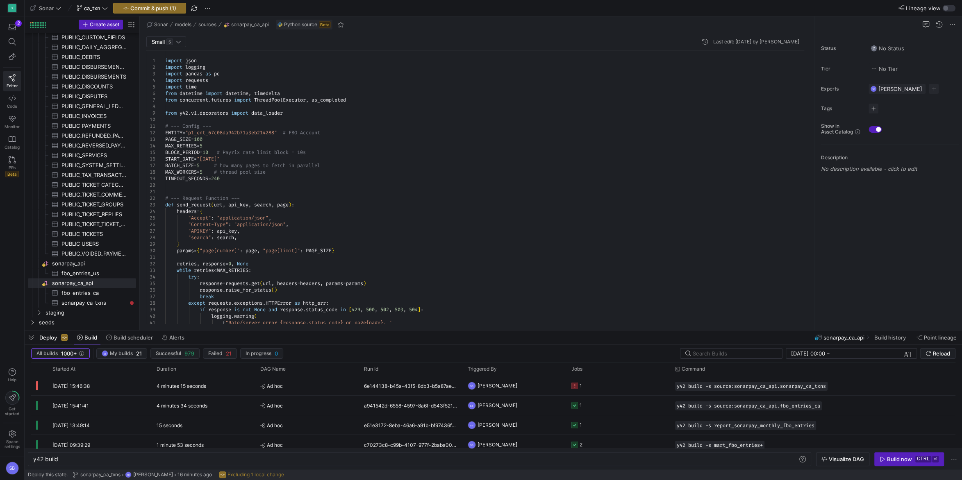
click at [805, 51] on div at bounding box center [808, 87] width 6 height 72
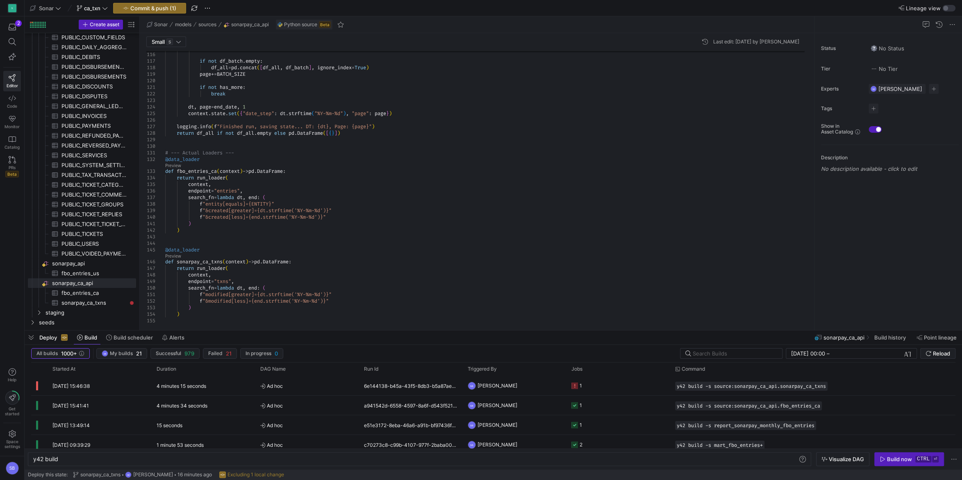
click at [808, 311] on div at bounding box center [808, 288] width 6 height 72
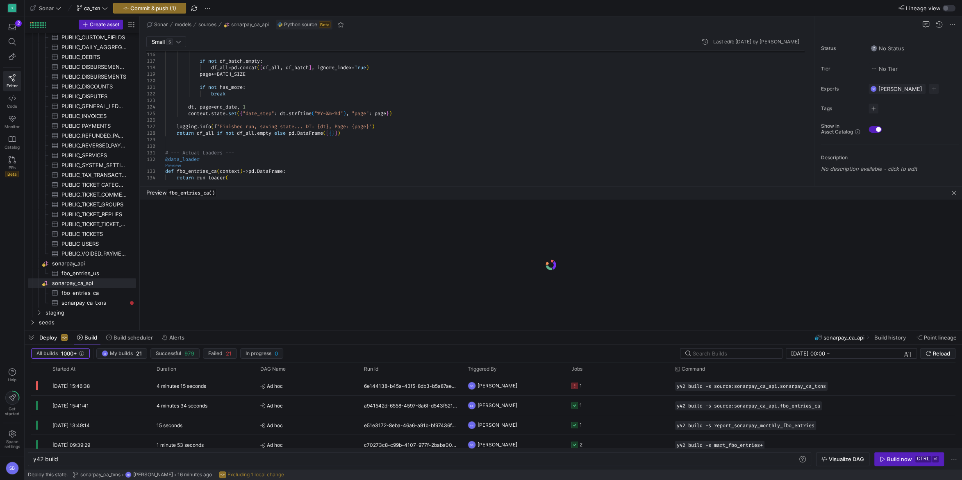
click at [172, 166] on link "Preview" at bounding box center [173, 166] width 16 height 5
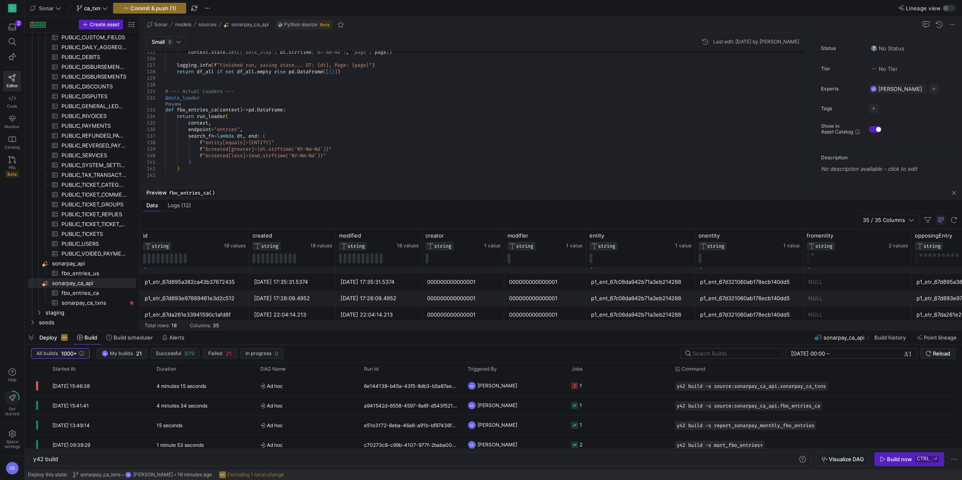
scroll to position [0, 0]
click at [950, 192] on span "button" at bounding box center [954, 193] width 10 height 10
